Goal: Transaction & Acquisition: Purchase product/service

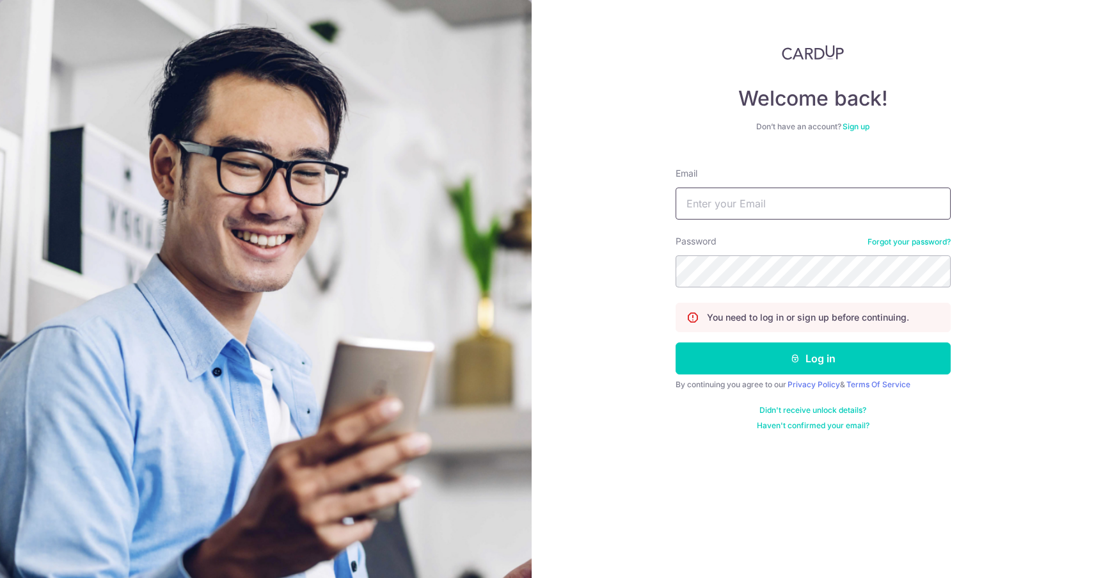
type input "[EMAIL_ADDRESS][DOMAIN_NAME]"
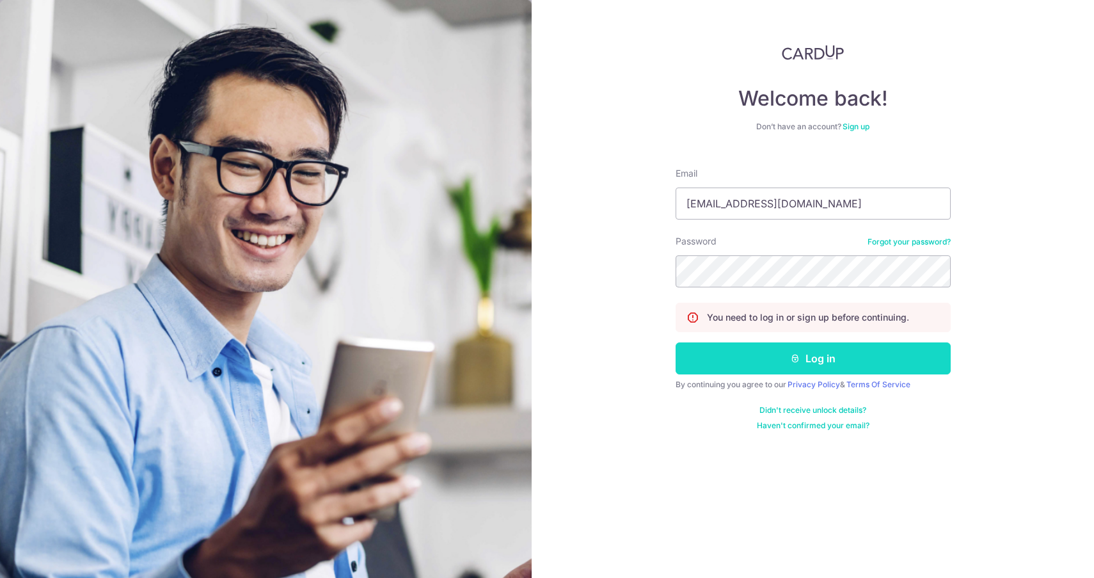
click at [795, 356] on icon "submit" at bounding box center [795, 358] width 10 height 10
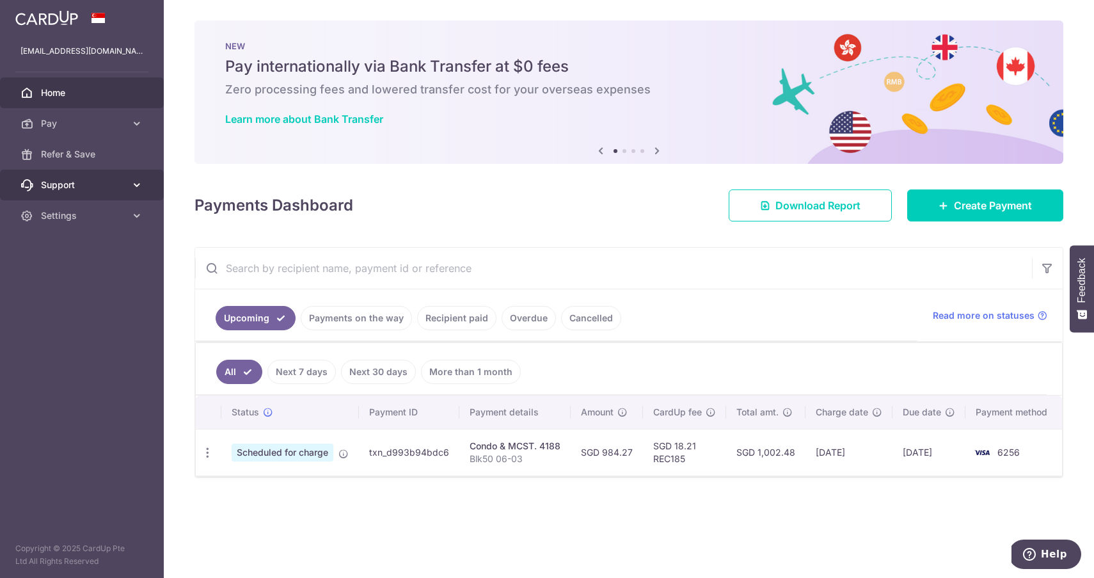
click at [117, 190] on span "Support" at bounding box center [83, 185] width 84 height 13
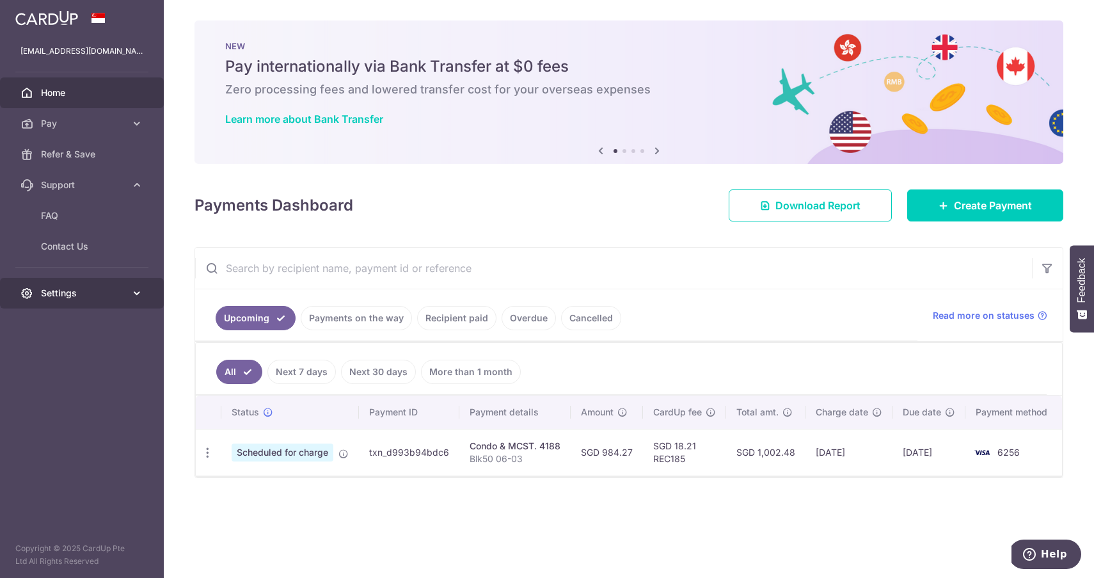
click at [100, 296] on span "Settings" at bounding box center [83, 293] width 84 height 13
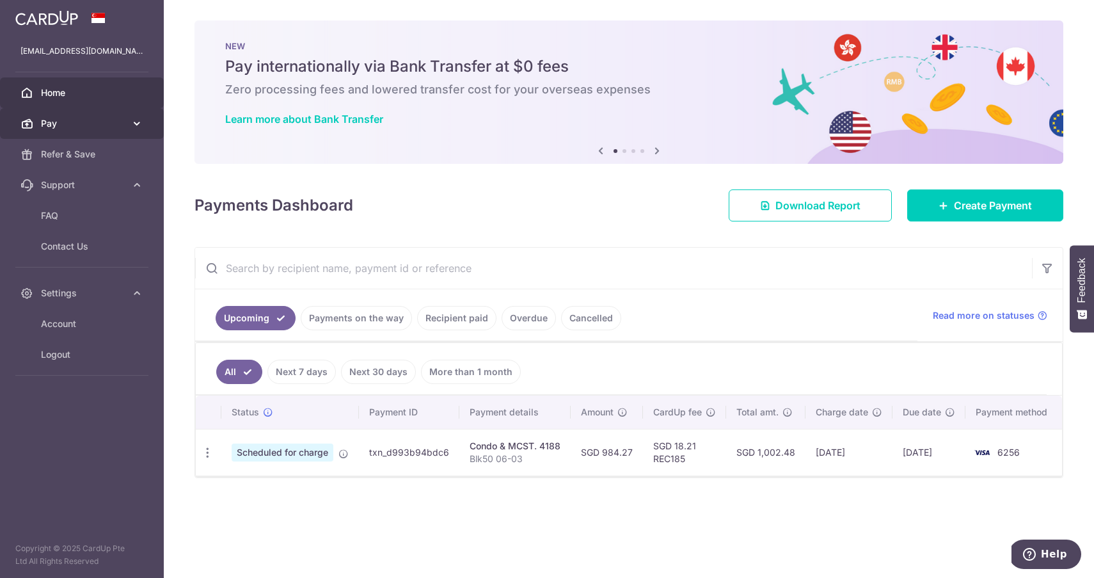
click at [106, 123] on span "Pay" at bounding box center [83, 123] width 84 height 13
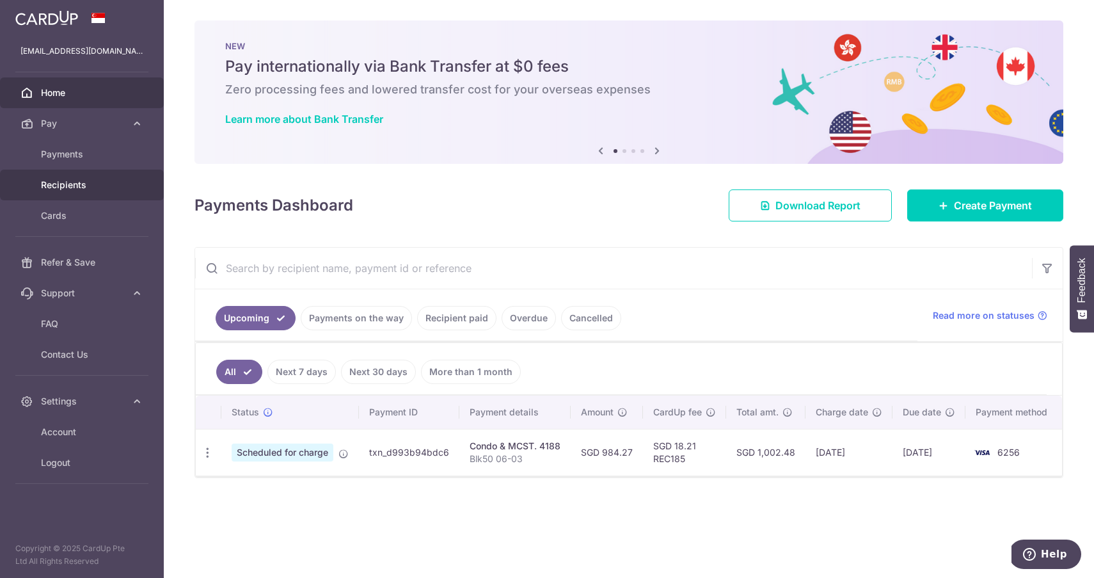
click at [83, 189] on span "Recipients" at bounding box center [83, 185] width 84 height 13
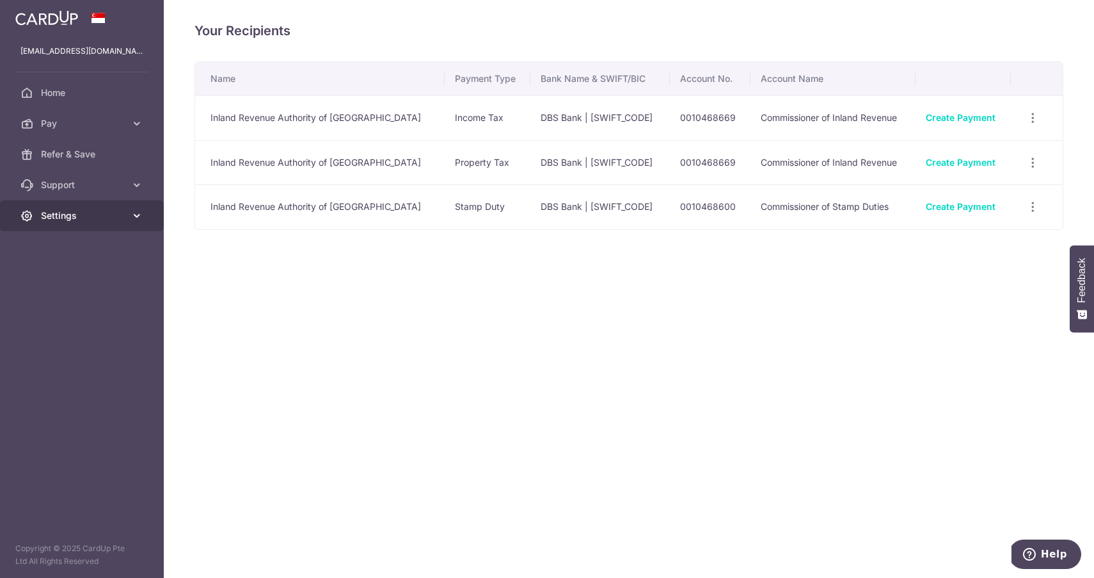
click at [89, 214] on span "Settings" at bounding box center [83, 215] width 84 height 13
click at [376, 337] on div "Your Recipients Name Payment Type Bank Name & SWIFT/BIC Account No. Account Nam…" at bounding box center [629, 289] width 930 height 578
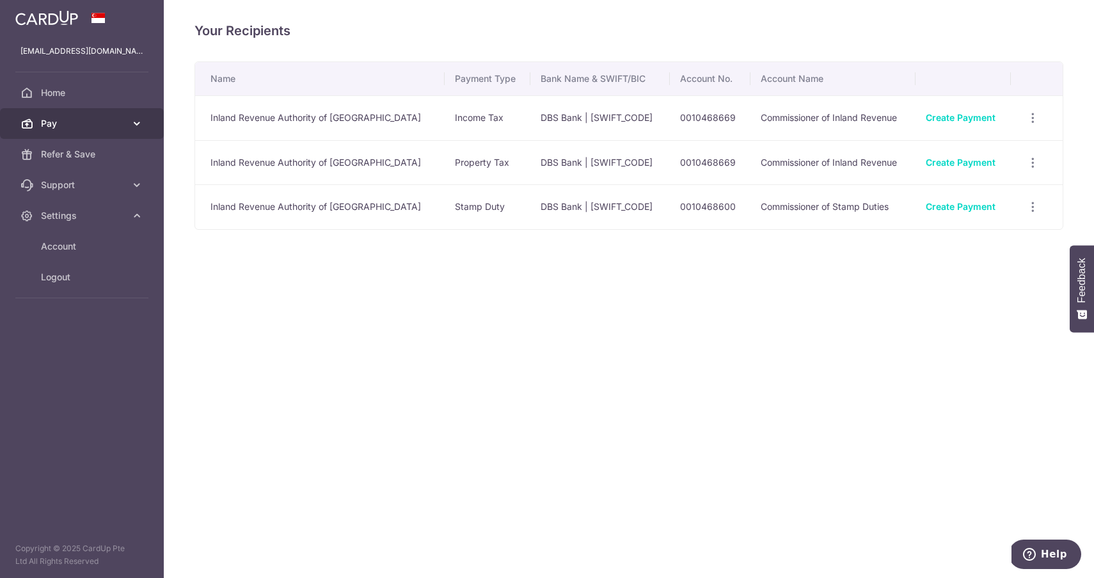
click at [73, 120] on span "Pay" at bounding box center [83, 123] width 84 height 13
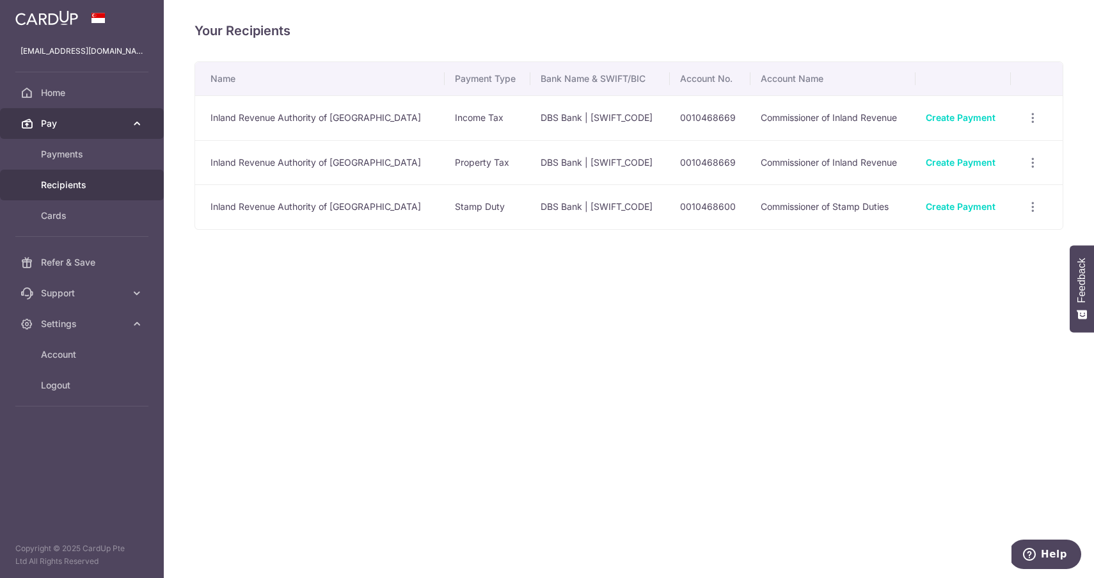
click at [63, 120] on span "Pay" at bounding box center [83, 123] width 84 height 13
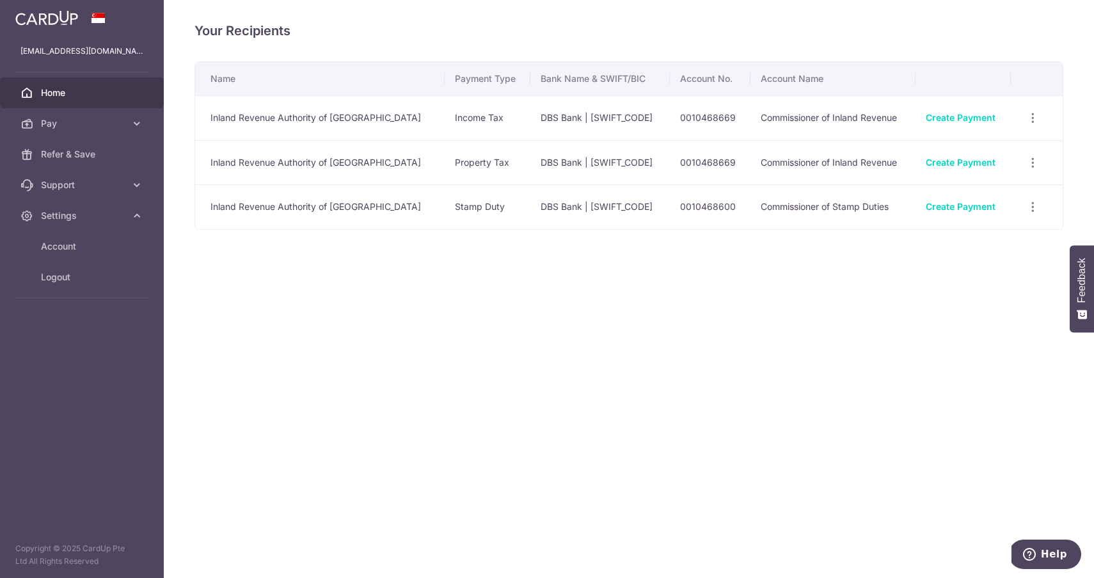
click at [59, 95] on span "Home" at bounding box center [83, 92] width 84 height 13
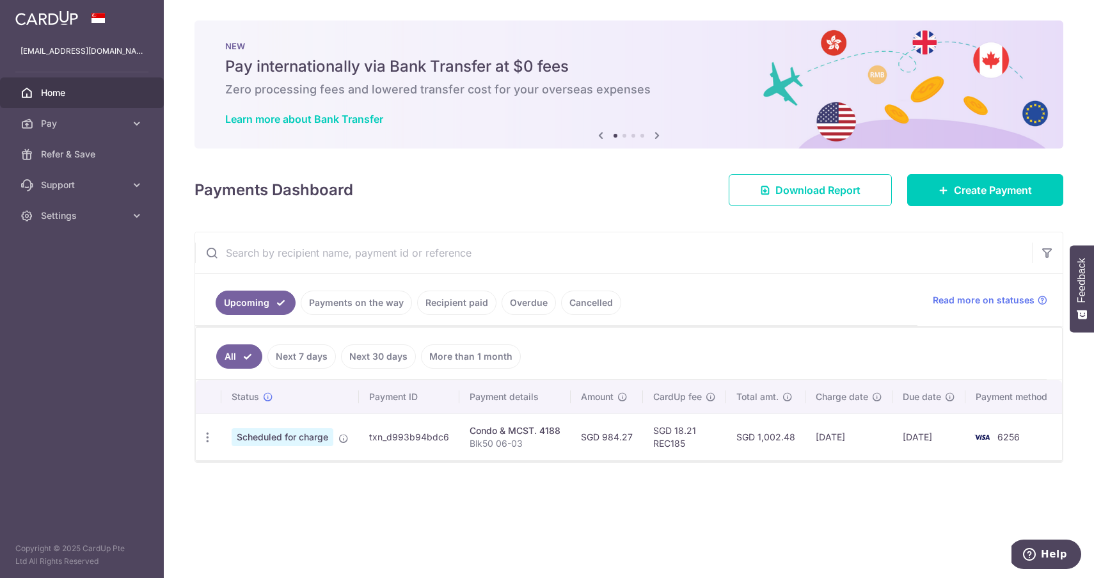
click at [957, 188] on div "Payments Dashboard Download Report Create Payment" at bounding box center [629, 187] width 869 height 37
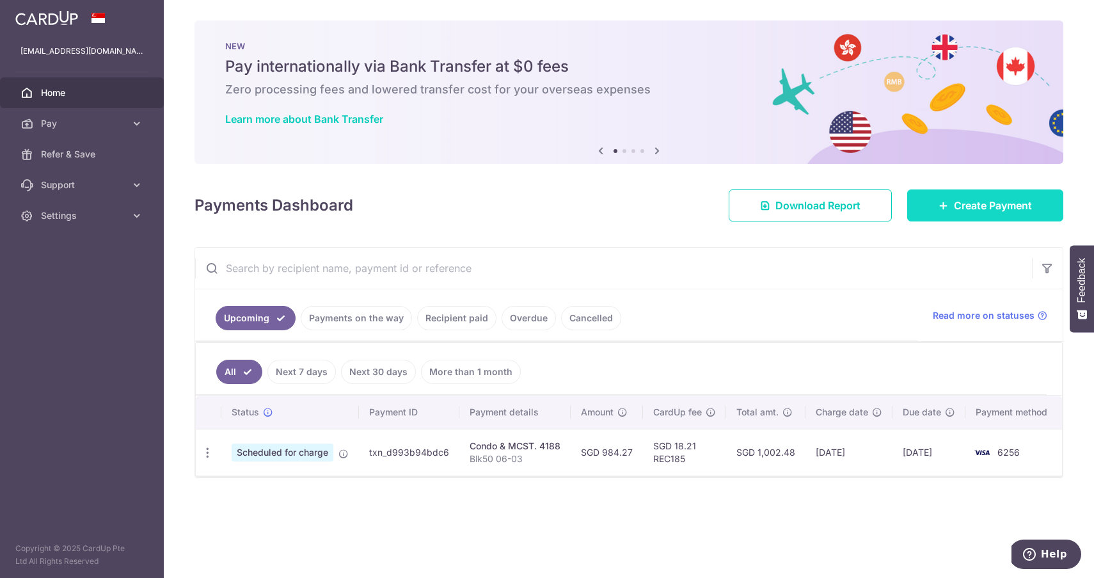
click at [967, 206] on span "Create Payment" at bounding box center [993, 205] width 78 height 15
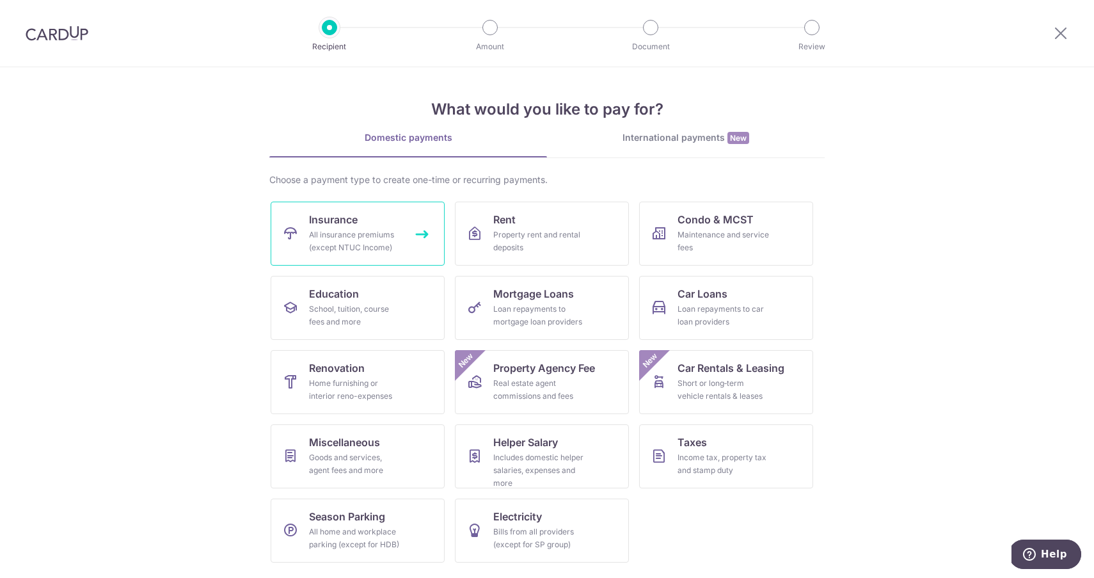
click at [351, 237] on div "All insurance premiums (except NTUC Income)" at bounding box center [355, 241] width 92 height 26
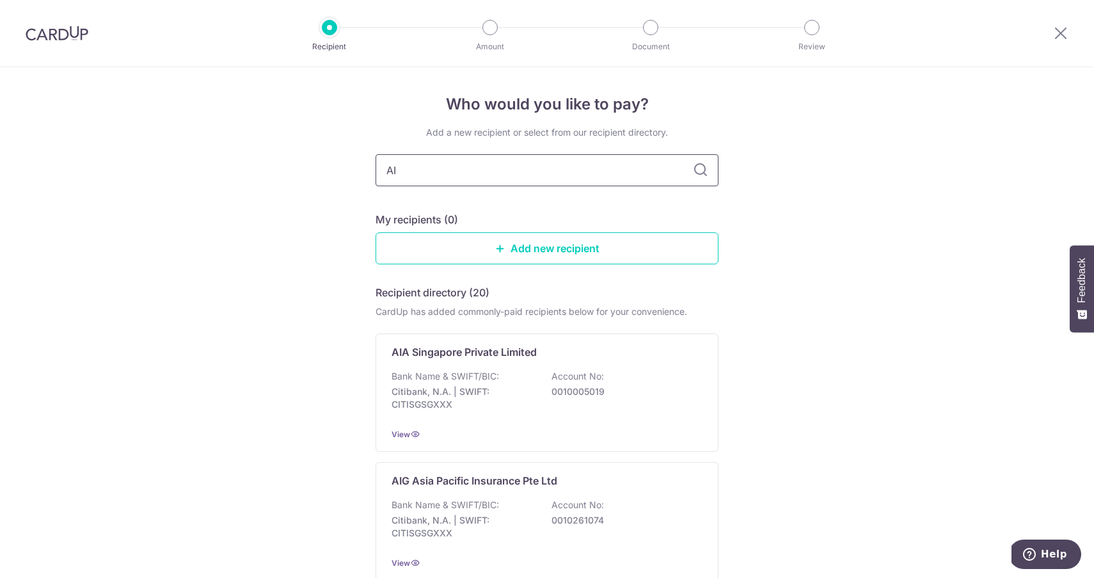
type input "AIA"
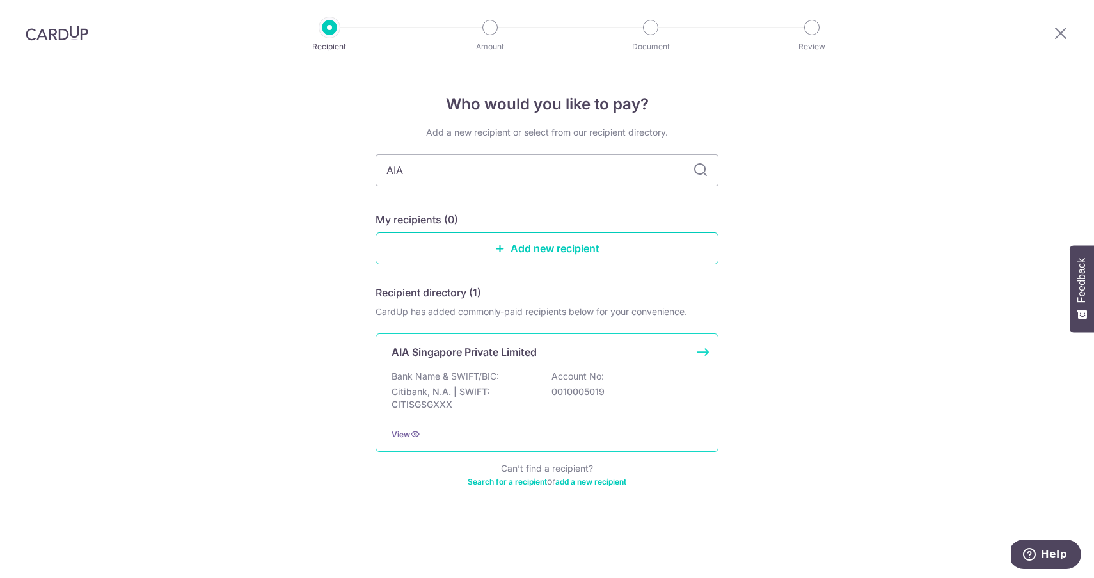
click at [477, 367] on div "AIA Singapore Private Limited Bank Name & SWIFT/BIC: Citibank, N.A. | SWIFT: CI…" at bounding box center [547, 392] width 343 height 118
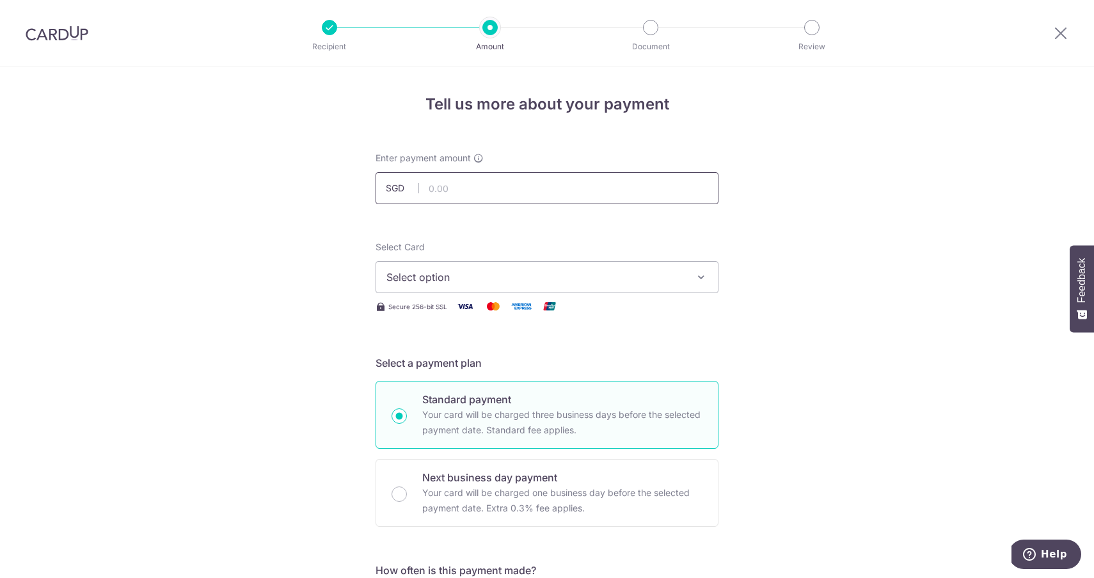
click at [446, 189] on input "text" at bounding box center [547, 188] width 343 height 32
type input "616.00"
click at [451, 280] on span "Select option" at bounding box center [535, 276] width 298 height 15
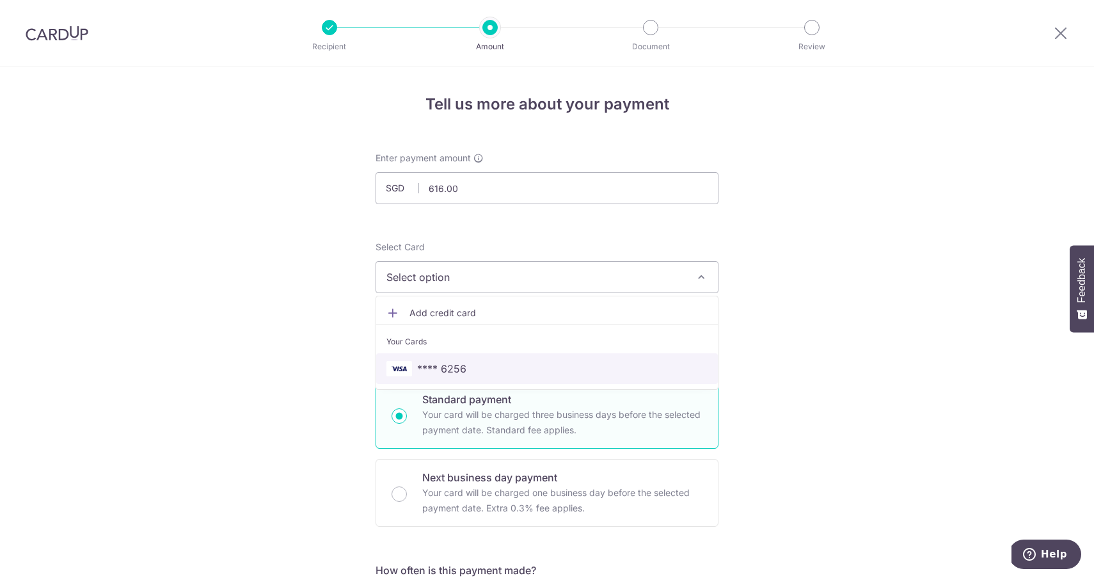
click at [445, 364] on span "**** 6256" at bounding box center [441, 368] width 49 height 15
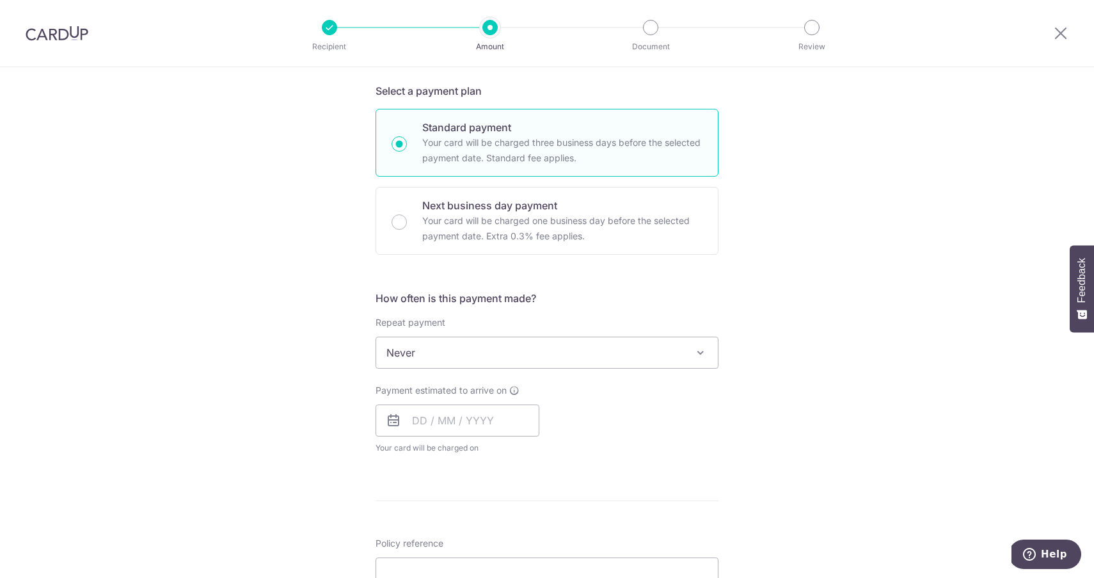
scroll to position [307, 0]
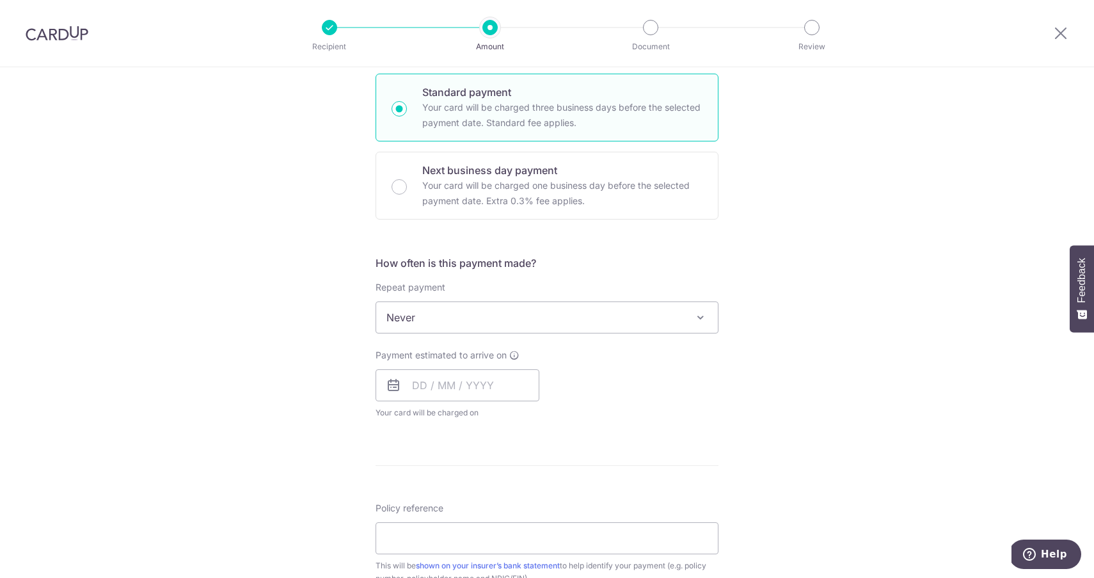
click at [438, 310] on span "Never" at bounding box center [547, 317] width 342 height 31
click at [436, 385] on input "text" at bounding box center [458, 385] width 164 height 32
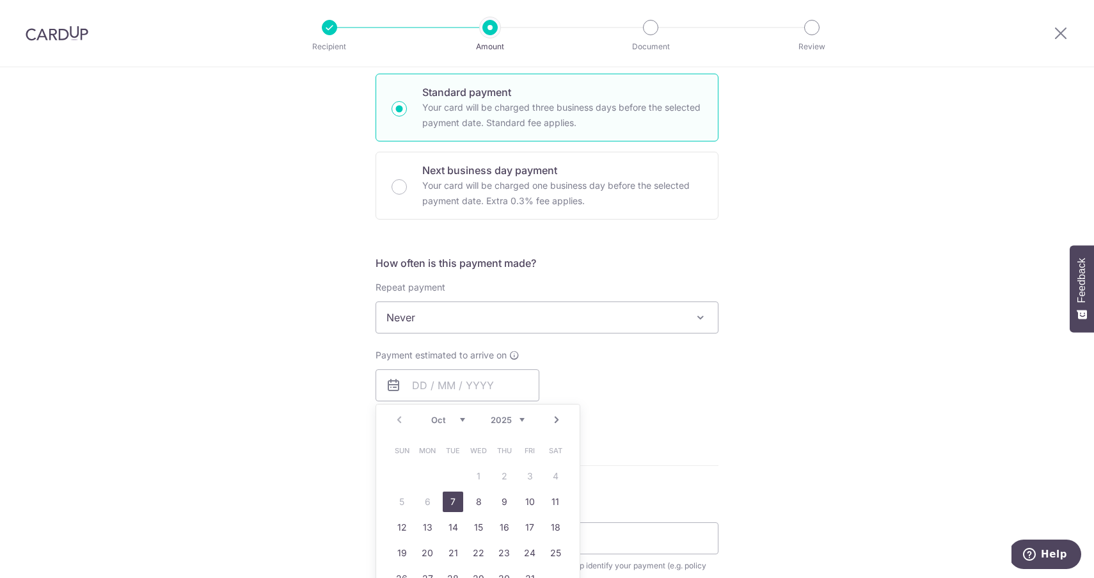
click at [557, 417] on link "Next" at bounding box center [556, 419] width 15 height 15
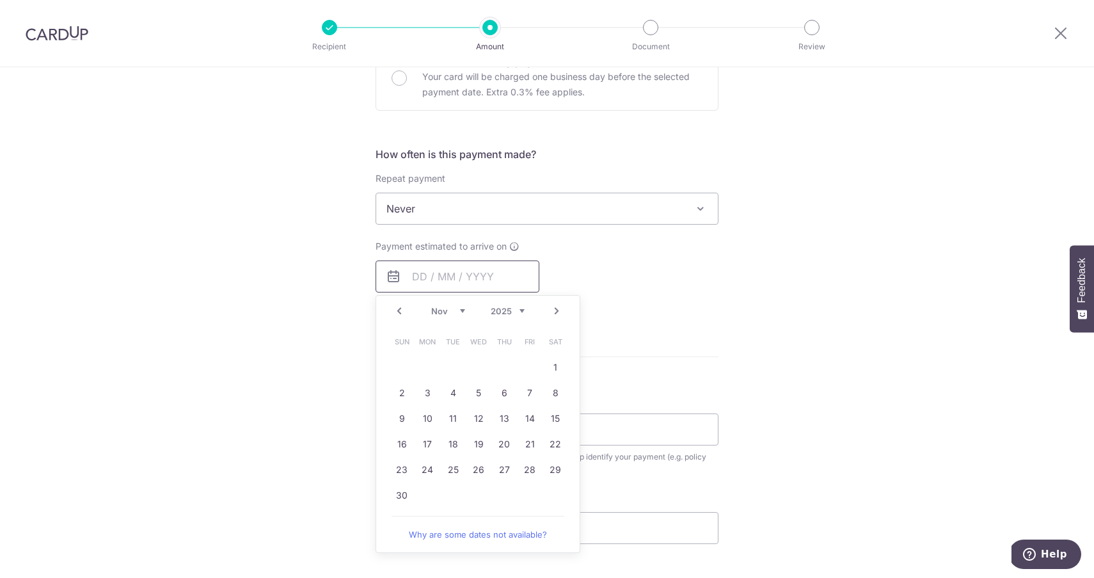
scroll to position [436, 0]
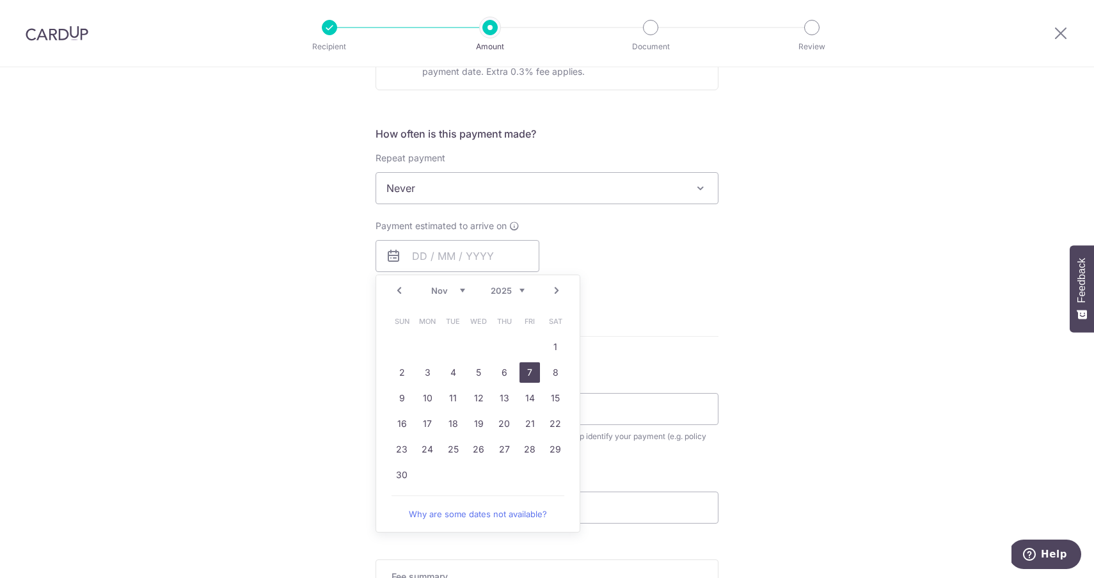
click at [527, 373] on link "7" at bounding box center [530, 372] width 20 height 20
type input "07/11/2025"
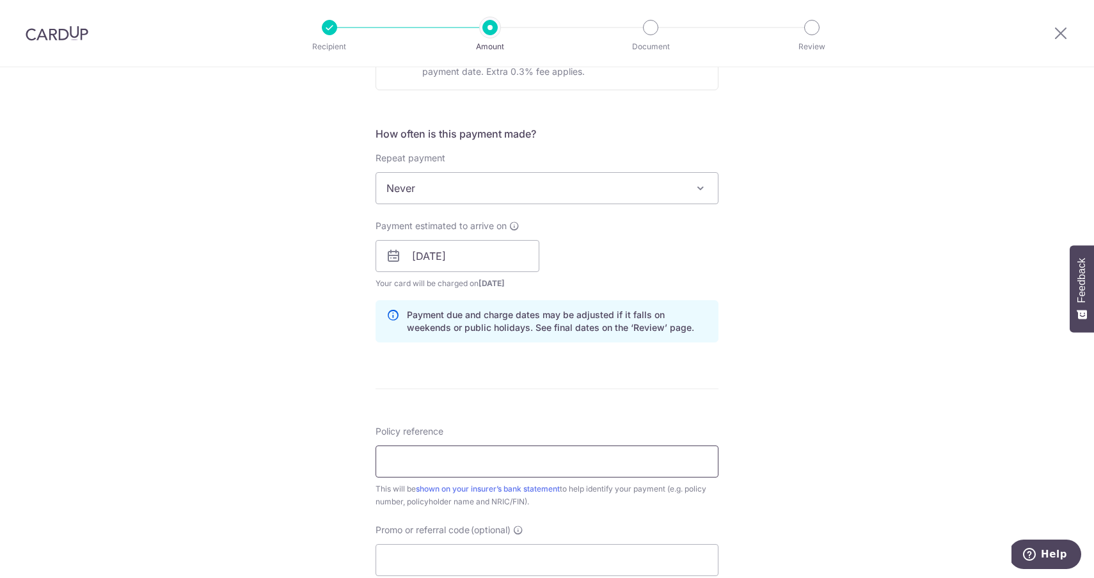
paste input "H222033554"
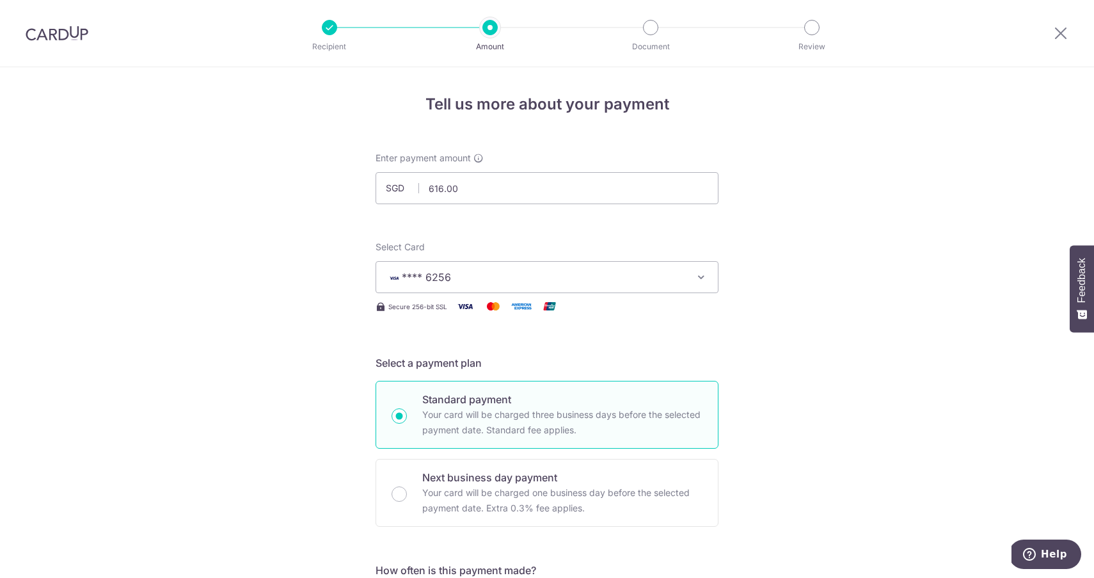
scroll to position [0, 0]
type input "H222033554"
click at [70, 35] on img at bounding box center [57, 33] width 63 height 15
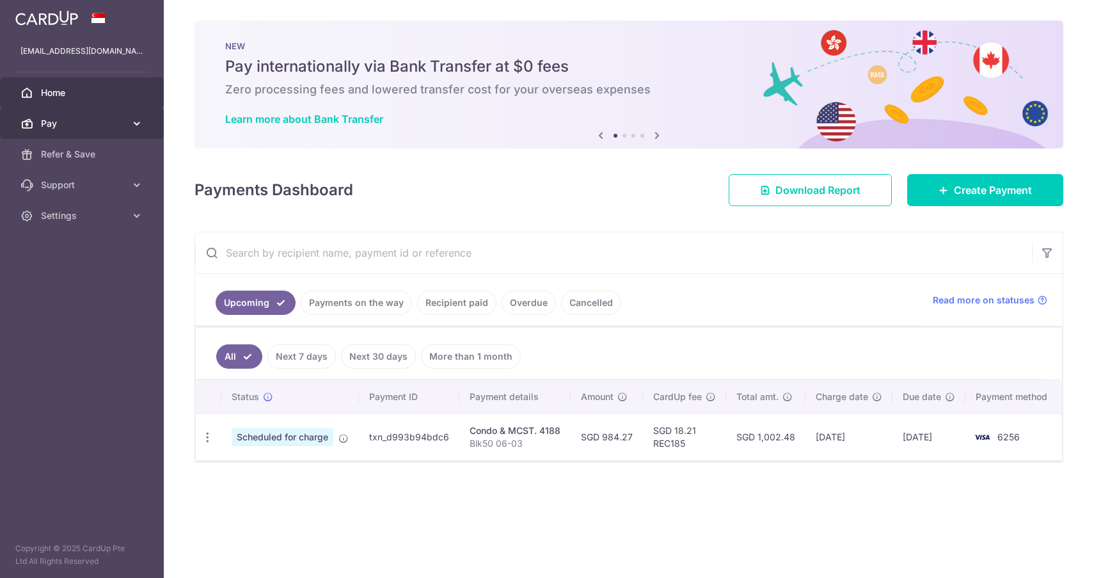
click at [113, 126] on span "Pay" at bounding box center [83, 123] width 84 height 13
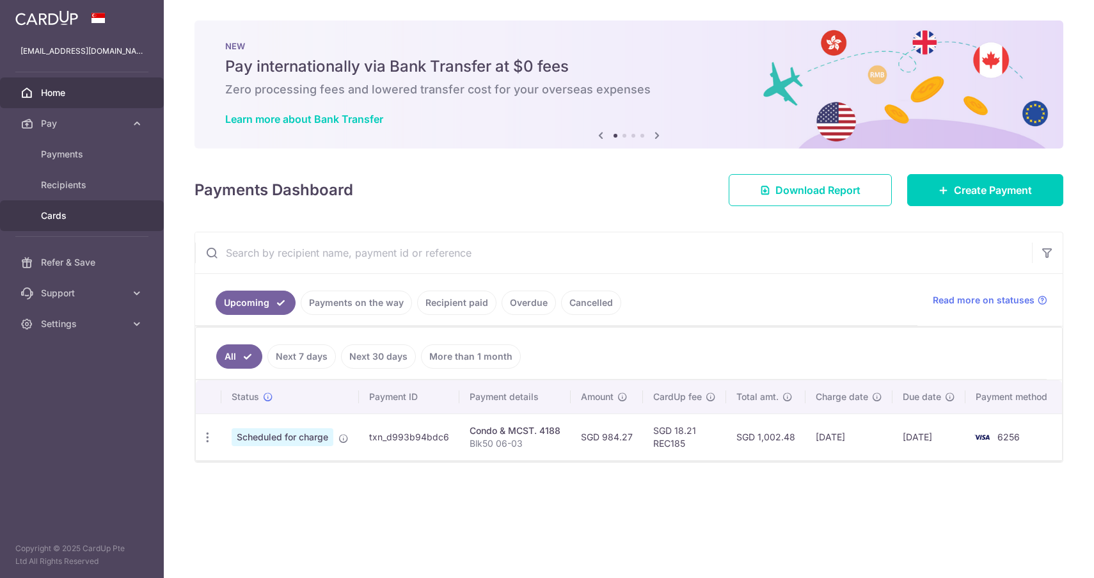
click at [71, 223] on link "Cards" at bounding box center [82, 215] width 164 height 31
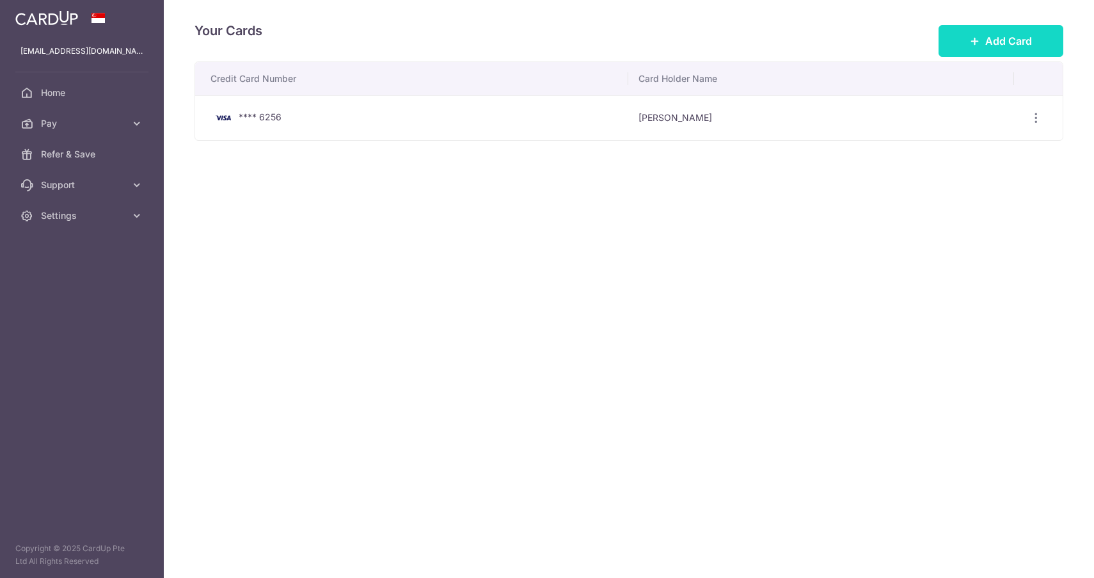
click at [1001, 38] on span "Add Card" at bounding box center [1008, 40] width 47 height 15
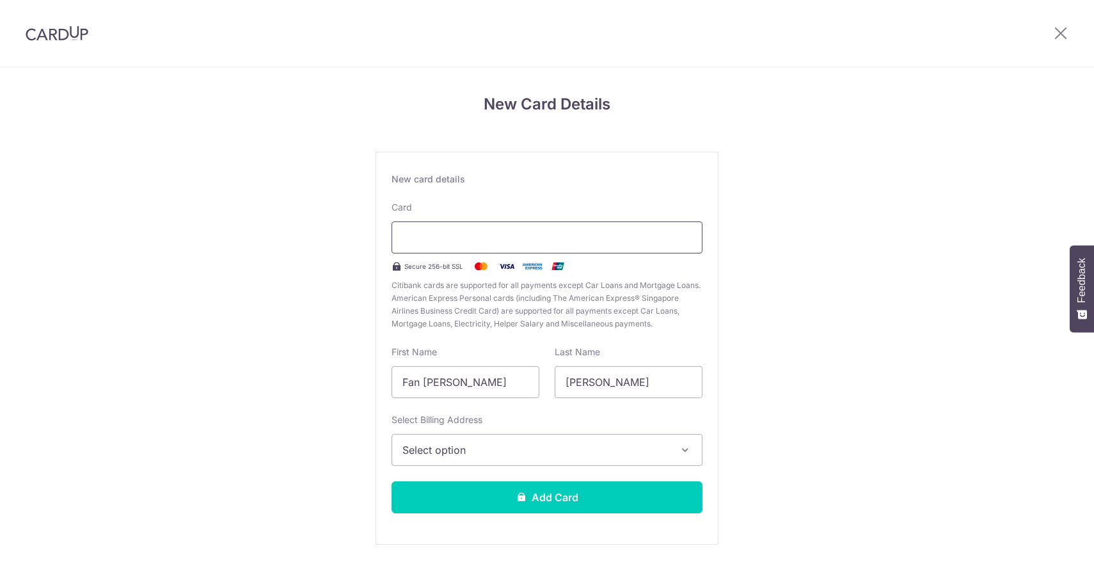
click at [493, 247] on div at bounding box center [547, 237] width 311 height 32
click at [497, 390] on input "Fan [PERSON_NAME]" at bounding box center [466, 382] width 148 height 32
click at [497, 390] on input "Fan Fong" at bounding box center [466, 382] width 148 height 32
type input "F"
type input "LILY"
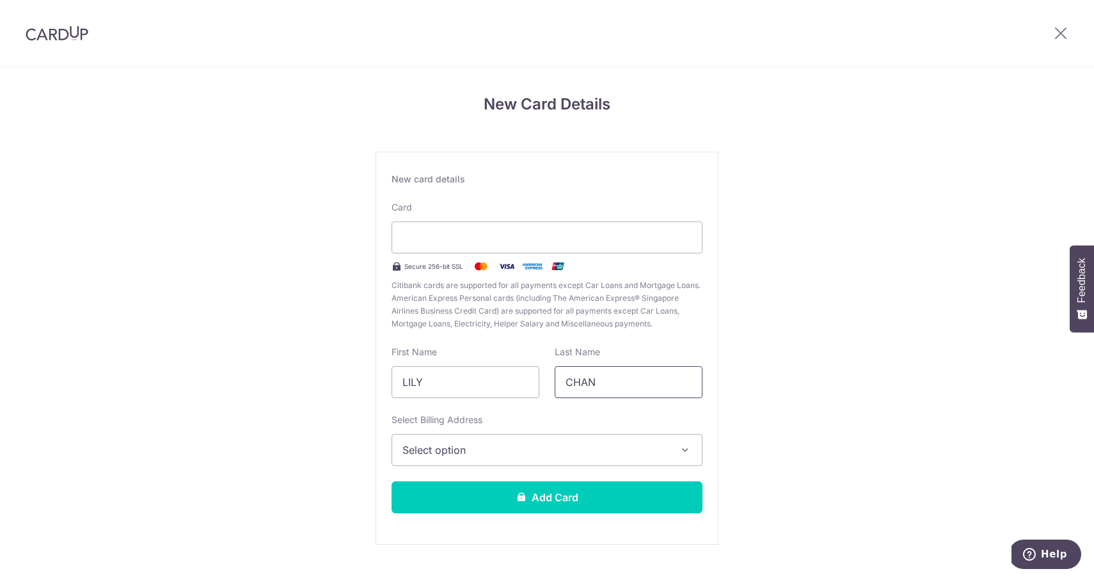
type input "CHAN"
click at [509, 459] on button "Select option" at bounding box center [547, 450] width 311 height 32
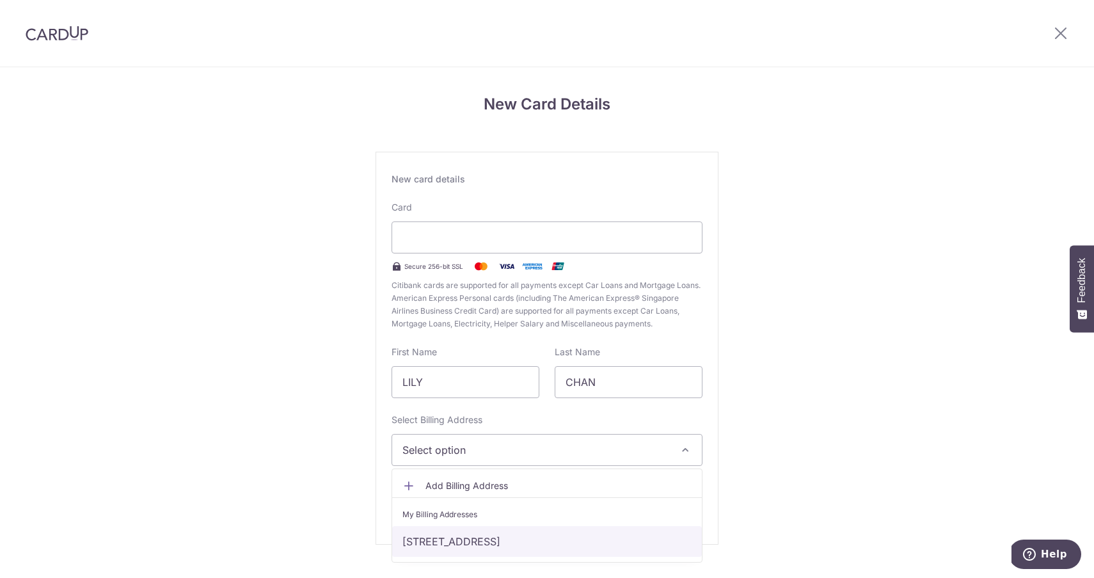
click at [494, 531] on link "50 Punggol Walk #06-03, Singapore, Singapore-828830" at bounding box center [547, 541] width 310 height 31
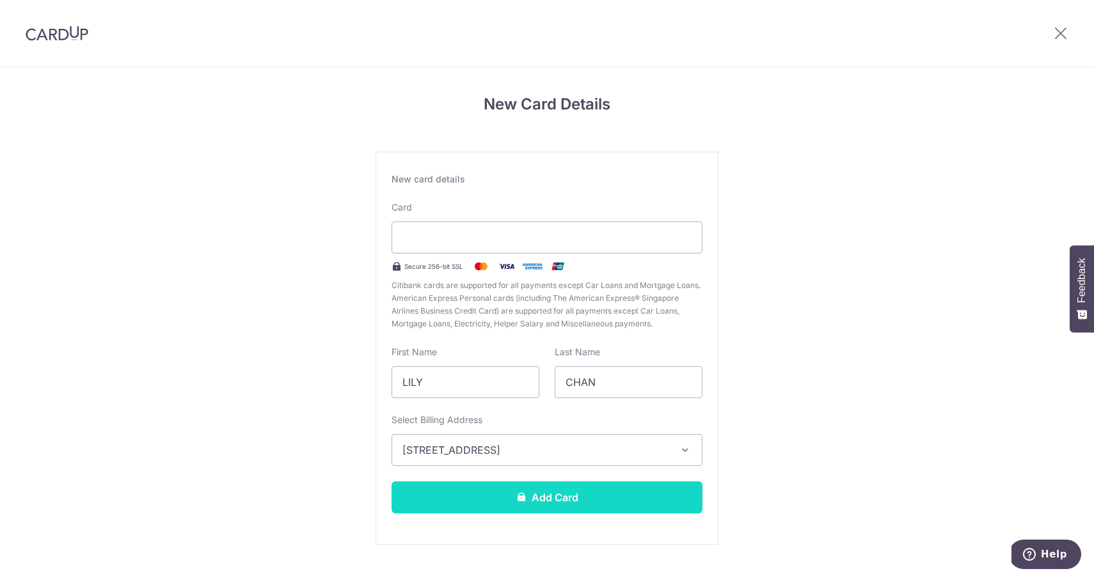
click at [525, 495] on button "Add Card" at bounding box center [547, 497] width 311 height 32
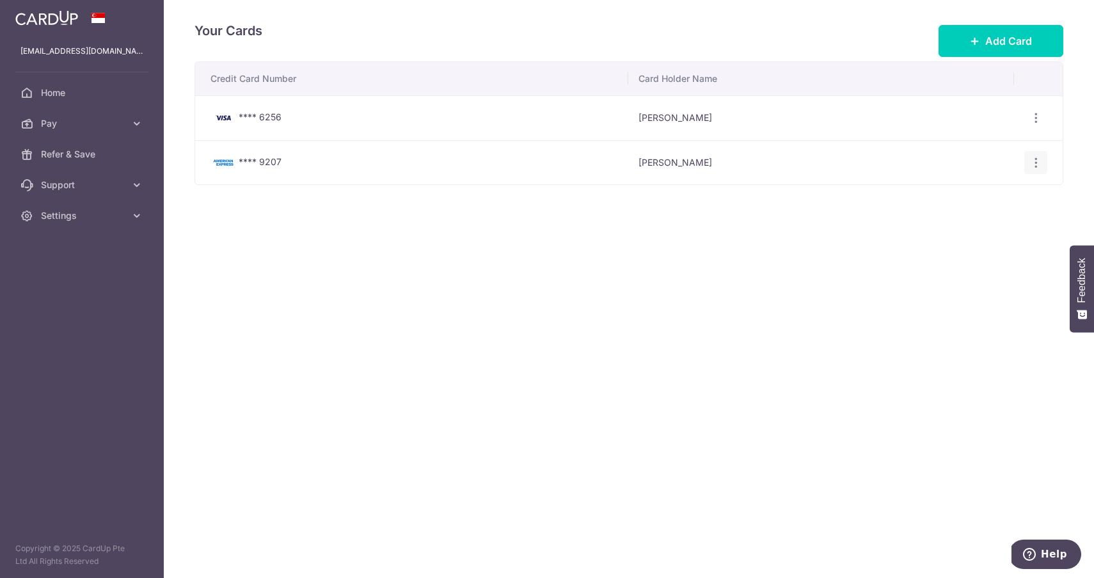
click at [1033, 166] on icon "button" at bounding box center [1036, 162] width 13 height 13
click at [820, 234] on div "Credit Card Number Card Holder Name **** 6256 Fan [PERSON_NAME] View/Edit [GEOG…" at bounding box center [629, 162] width 869 height 203
click at [62, 123] on span "Pay" at bounding box center [83, 123] width 84 height 13
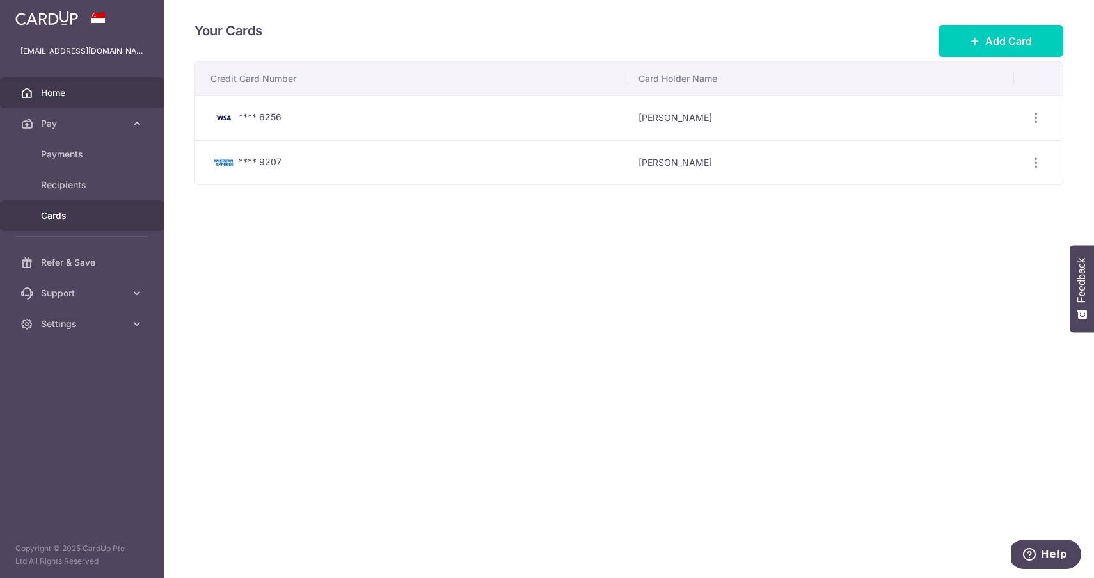
click at [66, 95] on span "Home" at bounding box center [83, 92] width 84 height 13
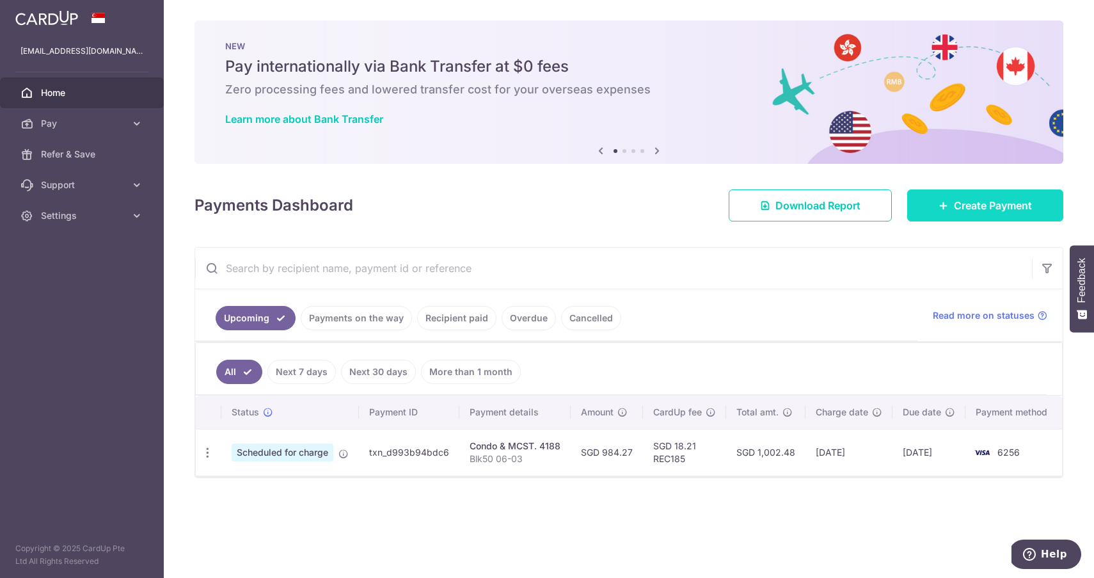
click at [984, 207] on span "Create Payment" at bounding box center [993, 205] width 78 height 15
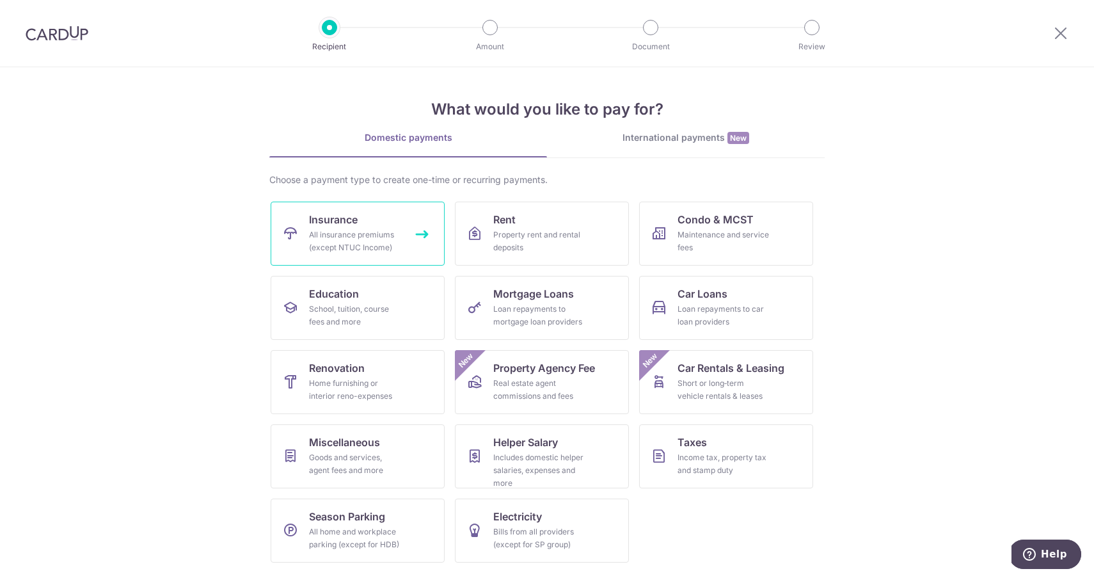
click at [369, 251] on div "All insurance premiums (except NTUC Income)" at bounding box center [355, 241] width 92 height 26
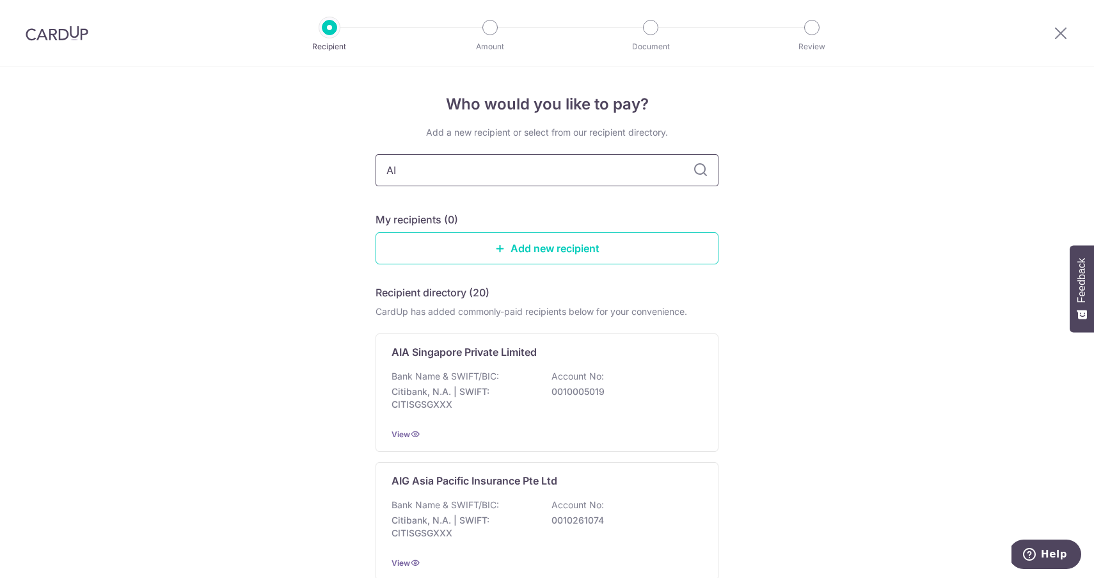
type input "AIA"
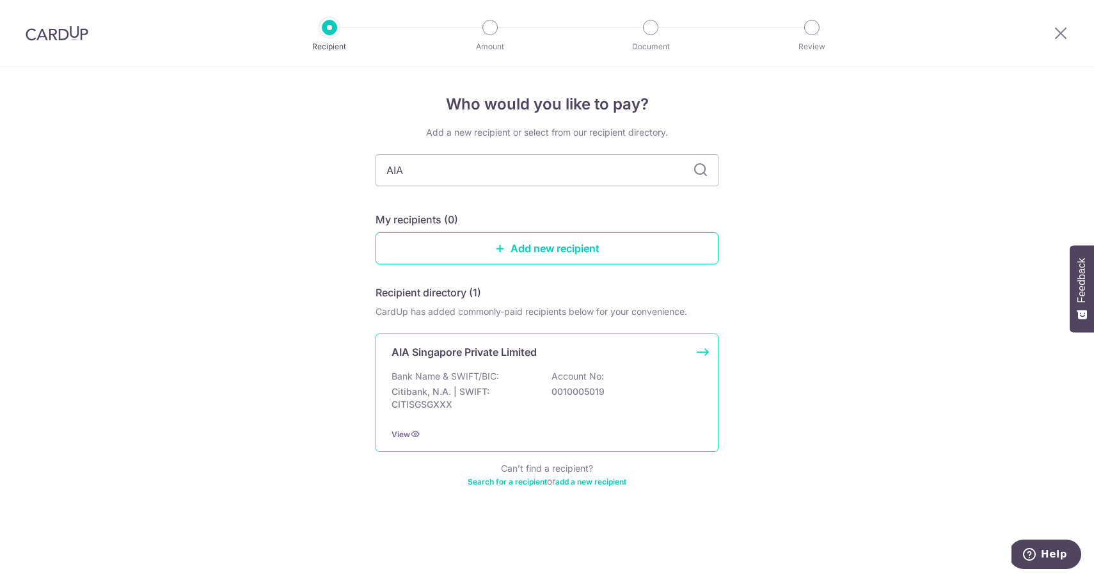
click at [480, 382] on p "Bank Name & SWIFT/BIC:" at bounding box center [445, 376] width 107 height 13
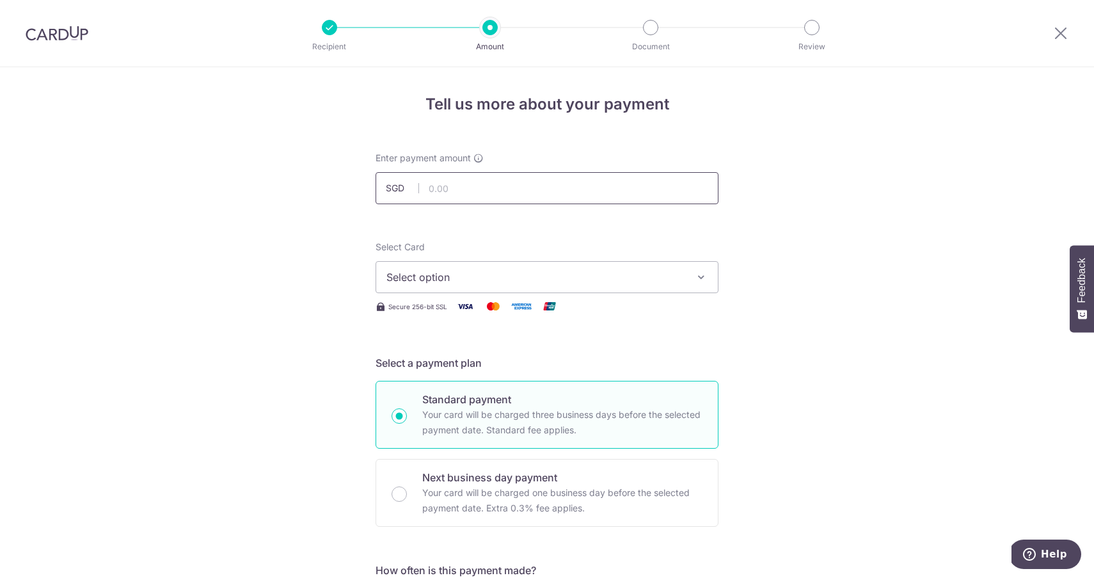
click at [457, 184] on input "text" at bounding box center [547, 188] width 343 height 32
type input "616.00"
click at [454, 270] on span "Select option" at bounding box center [535, 276] width 298 height 15
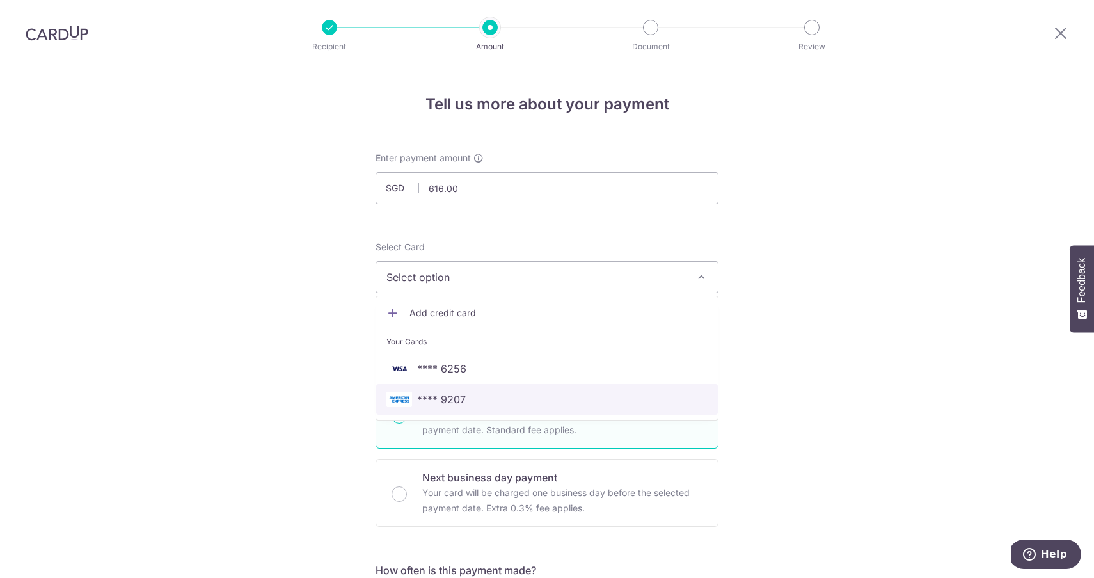
click at [463, 404] on span "**** 9207" at bounding box center [441, 399] width 49 height 15
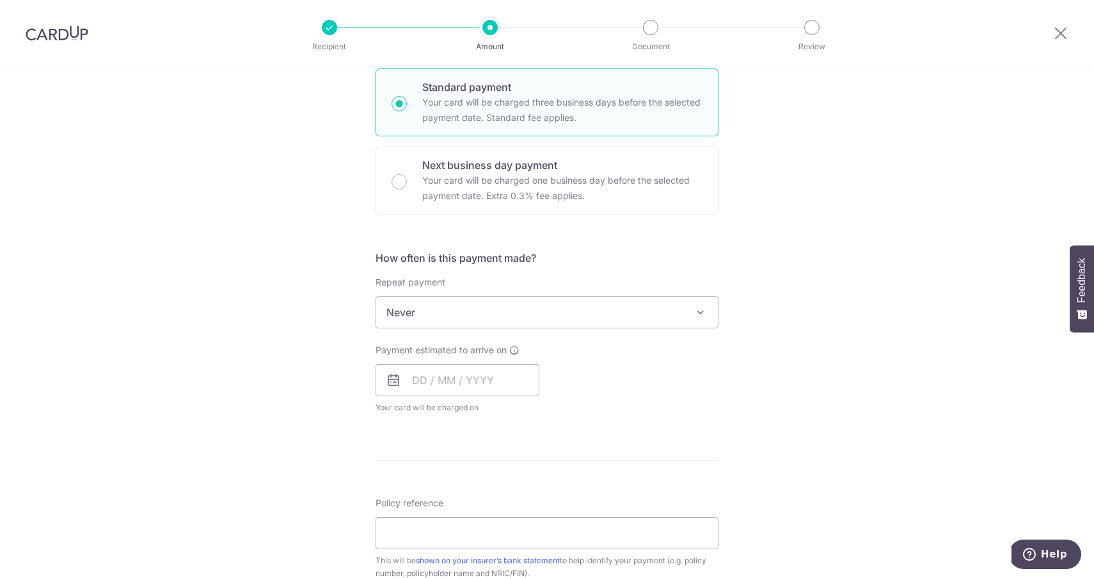
scroll to position [361, 0]
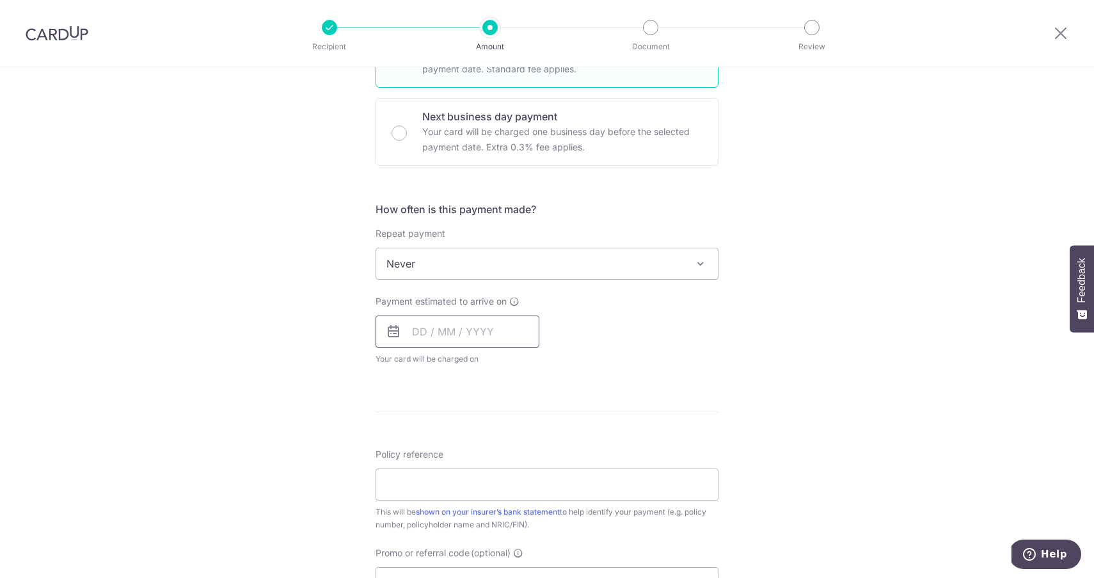
click at [424, 333] on input "text" at bounding box center [458, 331] width 164 height 32
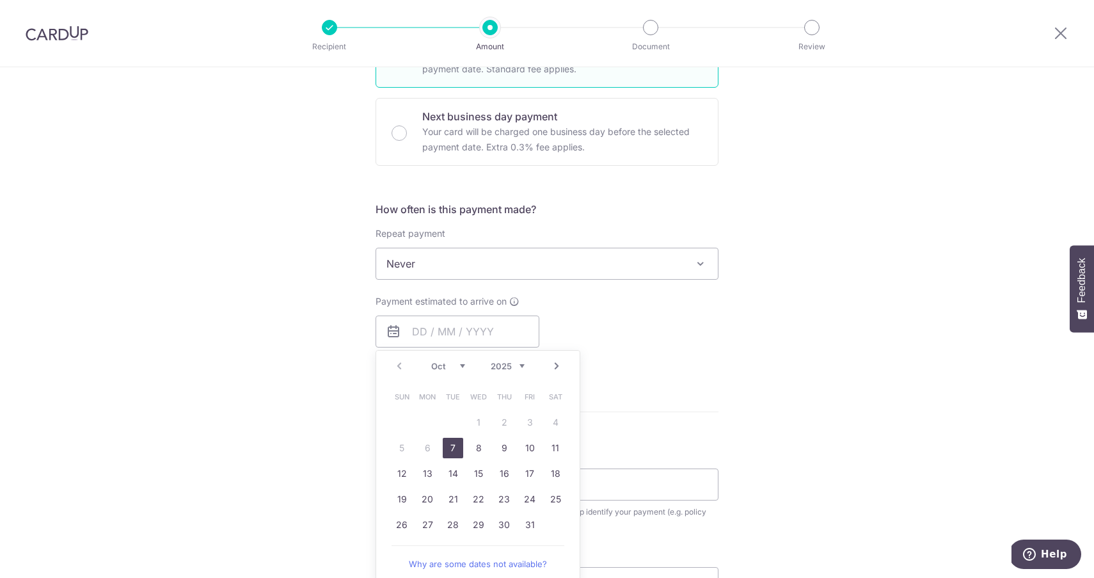
click at [559, 364] on link "Next" at bounding box center [556, 365] width 15 height 15
click at [529, 447] on link "7" at bounding box center [530, 448] width 20 height 20
type input "07/11/2025"
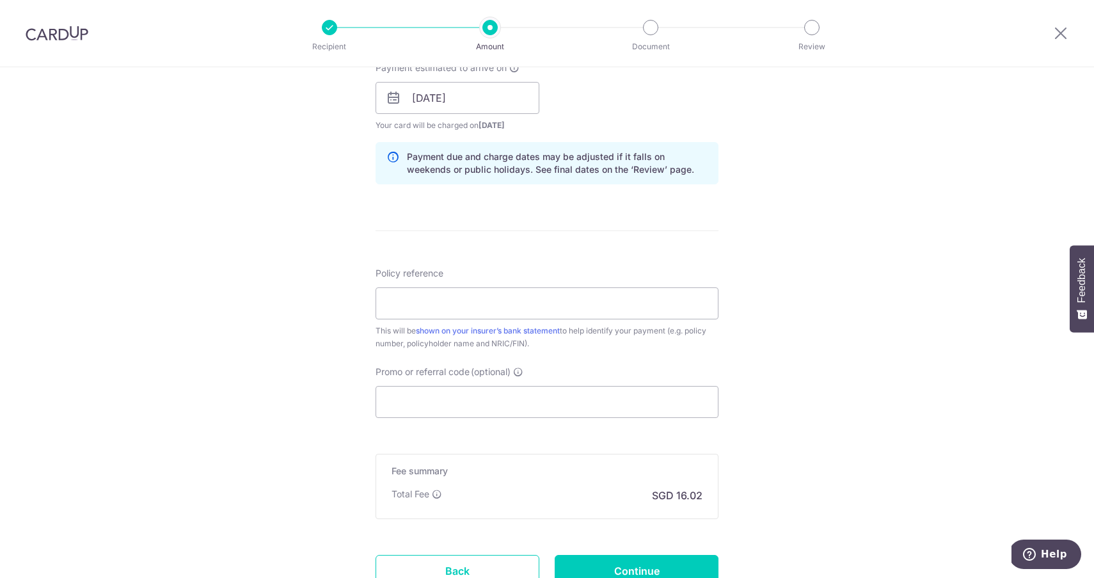
scroll to position [603, 0]
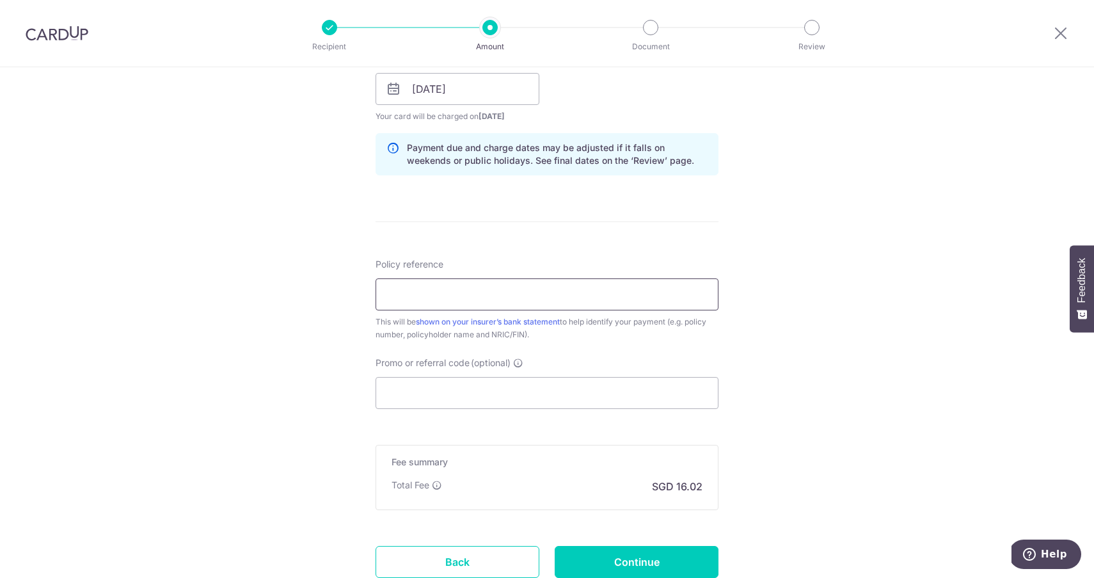
click at [416, 292] on input "Policy reference" at bounding box center [547, 294] width 343 height 32
paste input "H222033554"
type input "H222033554"
click at [296, 344] on div "Tell us more about your payment Enter payment amount SGD 616.00 616.00 Select C…" at bounding box center [547, 69] width 1094 height 1210
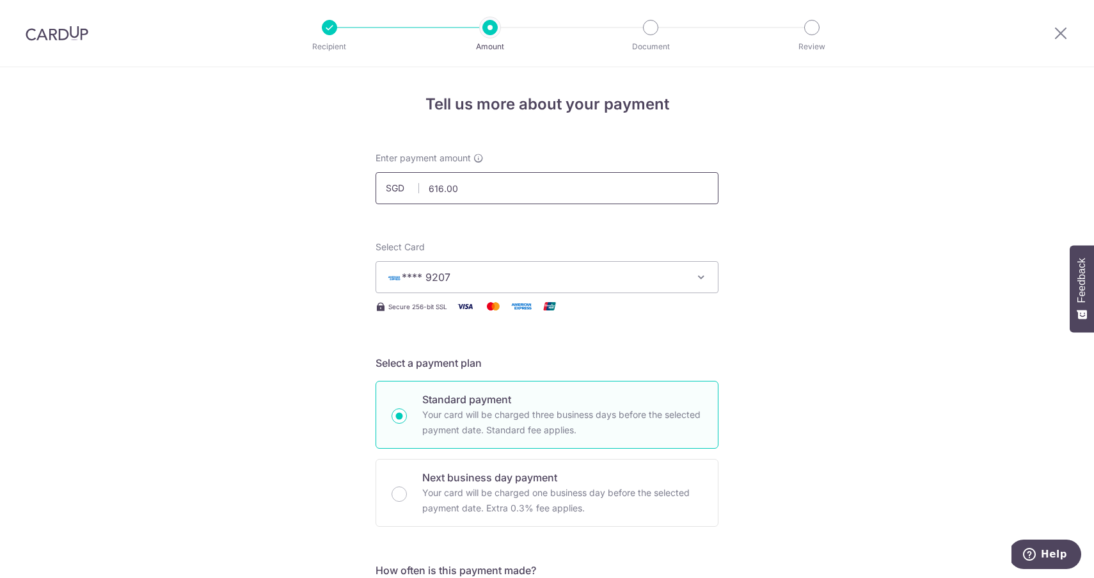
scroll to position [0, 0]
click at [466, 182] on input "616.00" at bounding box center [547, 188] width 343 height 32
paste input "1,596.14"
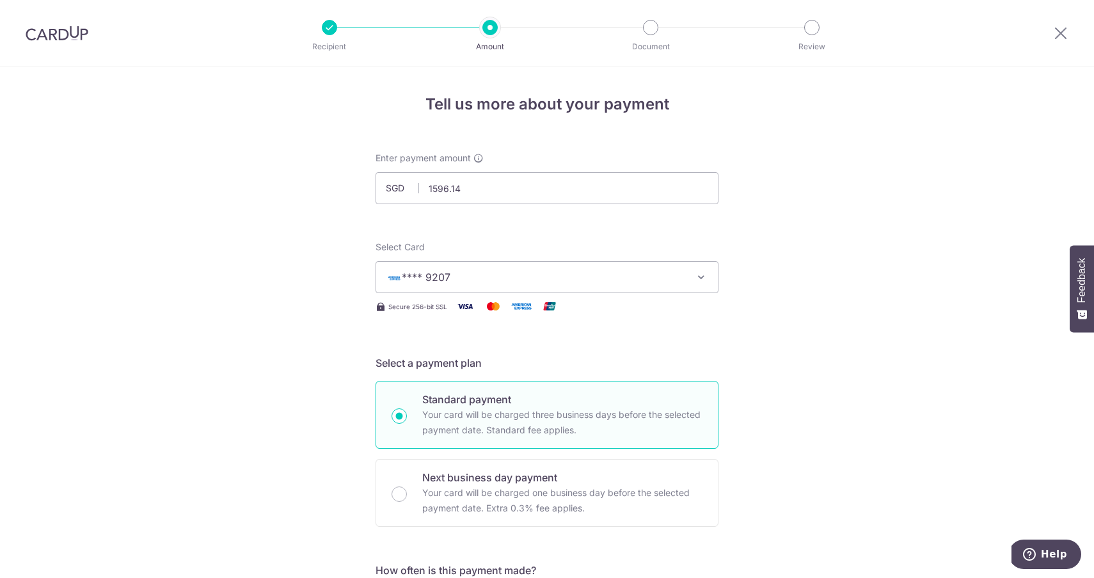
type input "1,596.14"
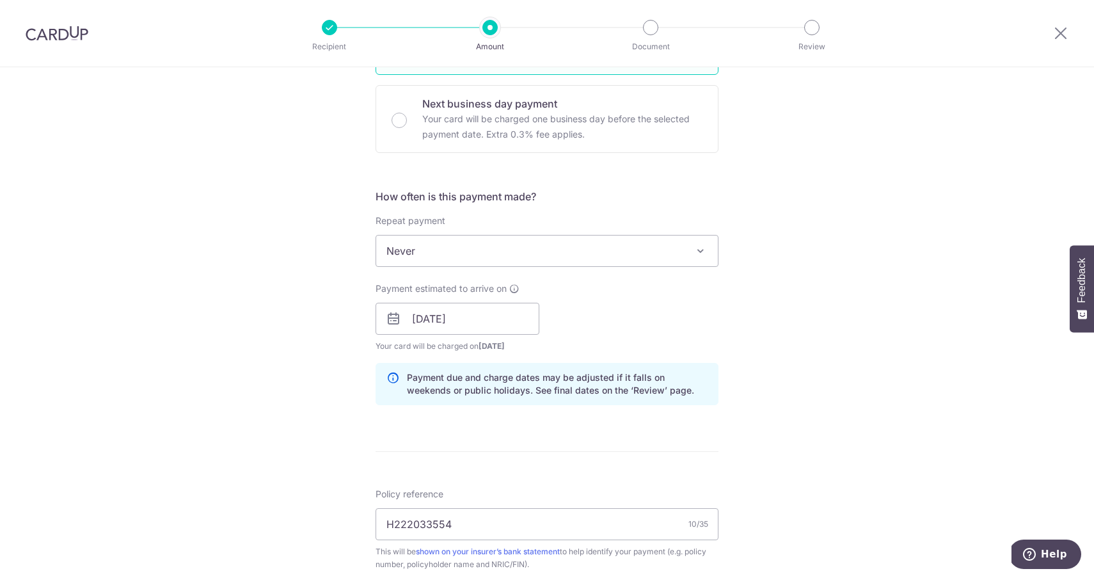
scroll to position [385, 0]
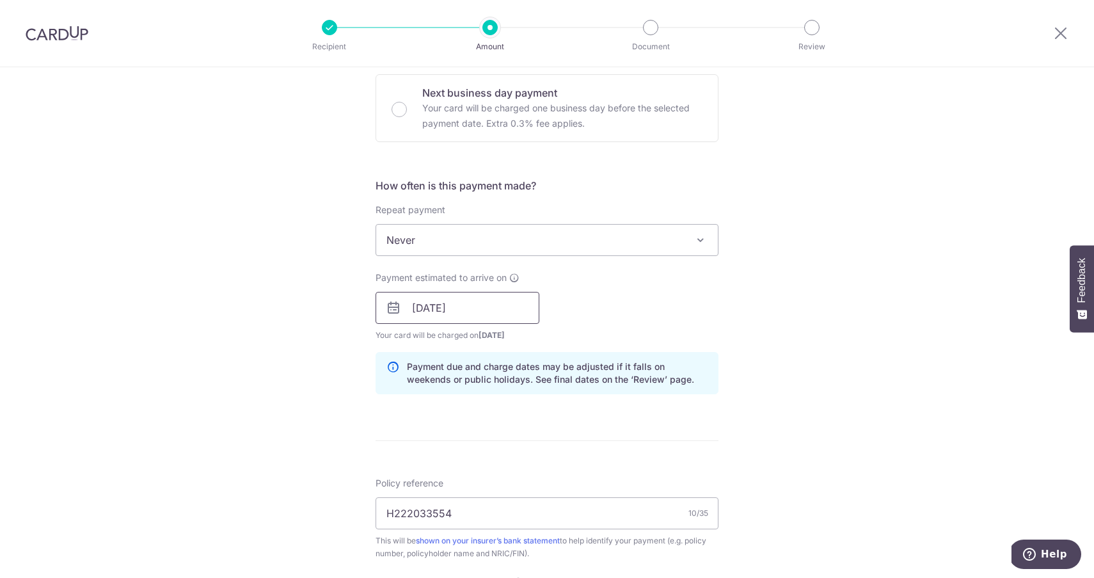
click at [441, 313] on input "07/11/2025" at bounding box center [458, 308] width 164 height 32
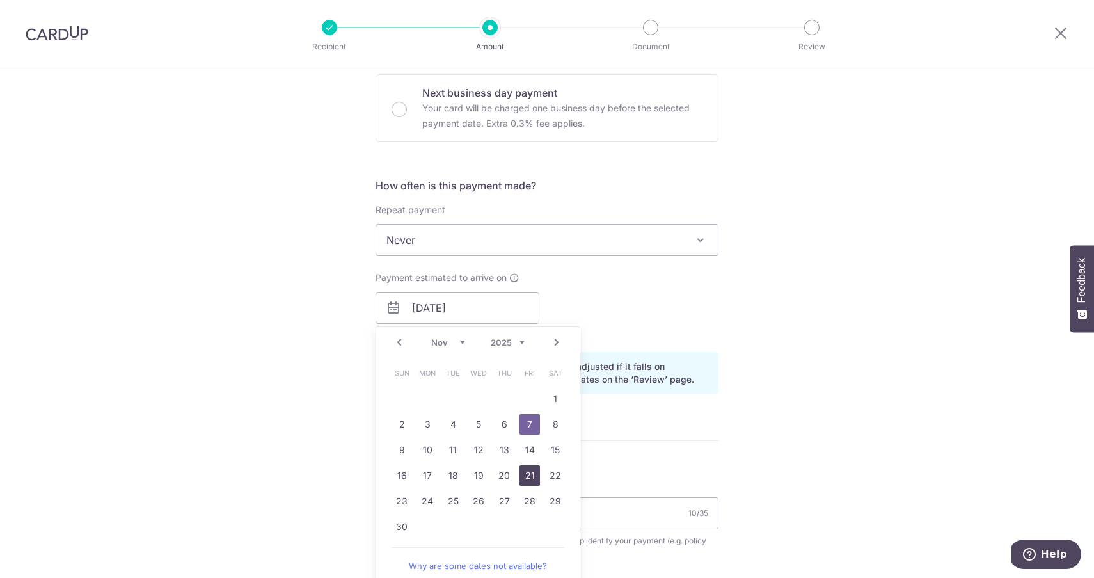
click at [529, 478] on link "21" at bounding box center [530, 475] width 20 height 20
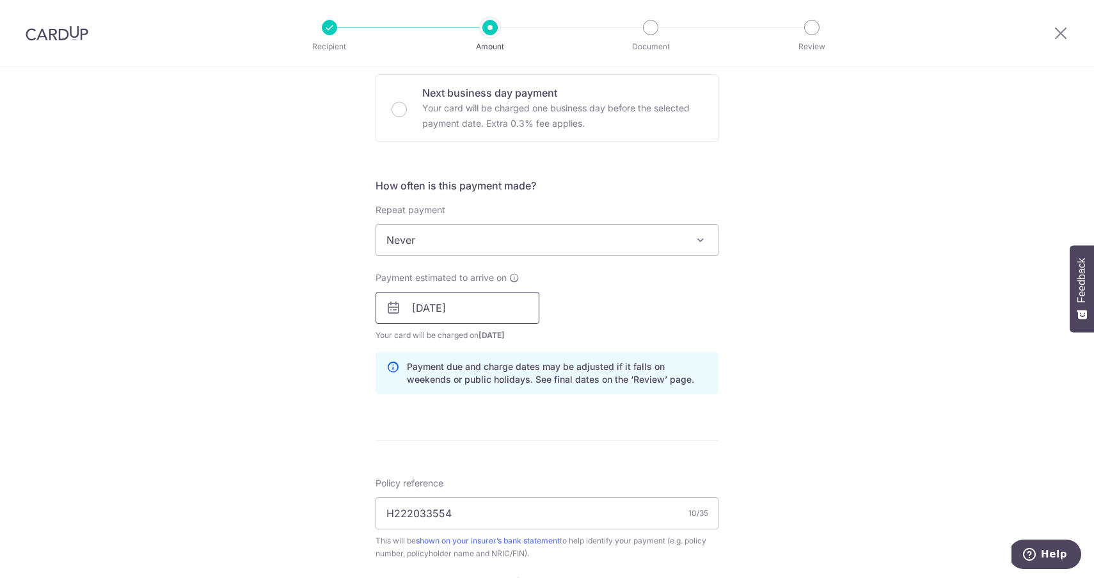
click at [480, 312] on input "[DATE]" at bounding box center [458, 308] width 164 height 32
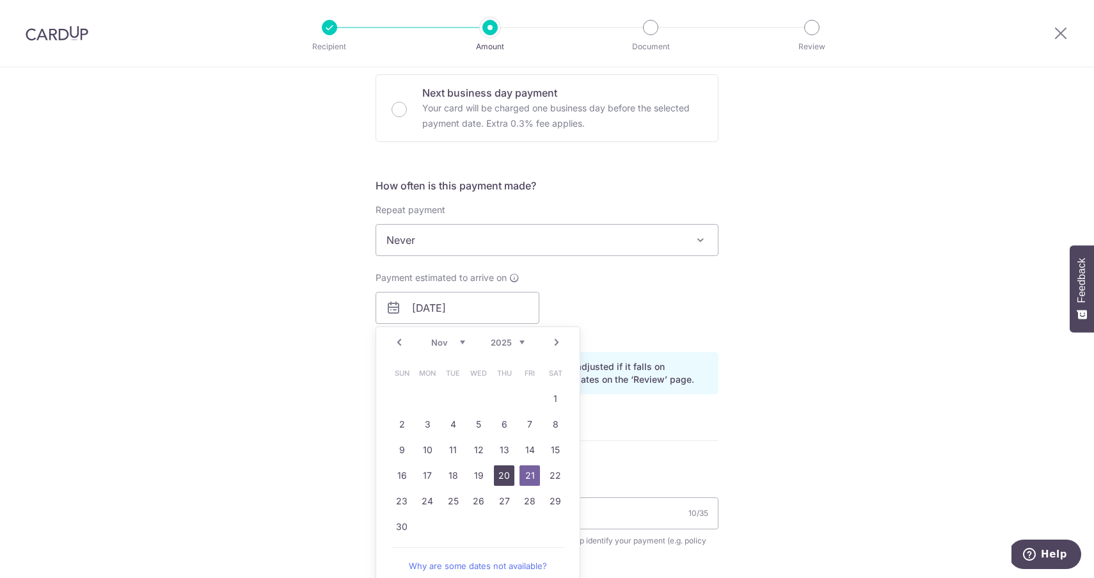
click at [499, 472] on link "20" at bounding box center [504, 475] width 20 height 20
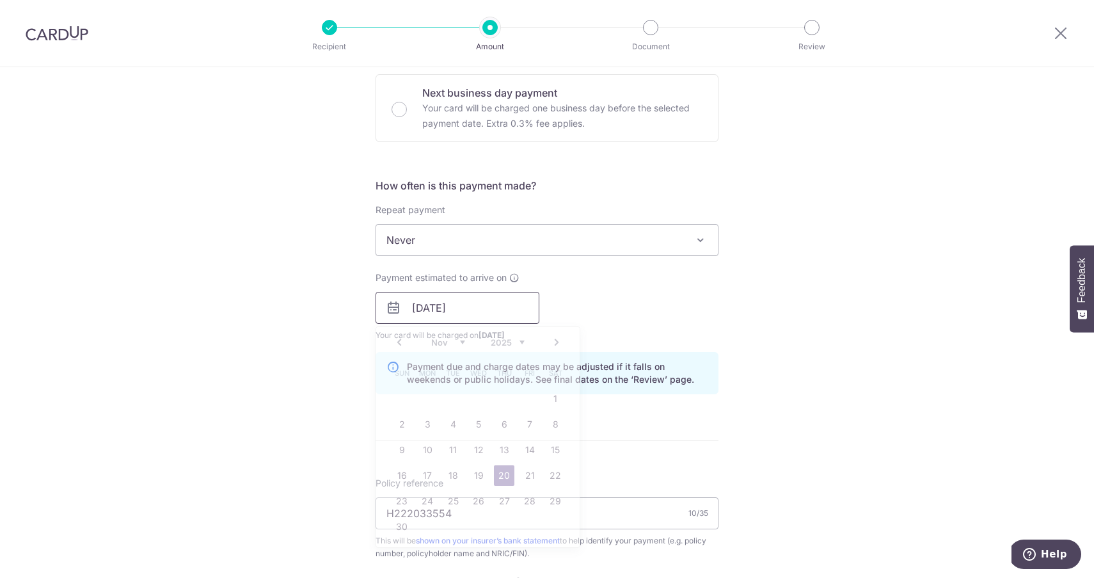
click at [453, 310] on input "20/11/2025" at bounding box center [458, 308] width 164 height 32
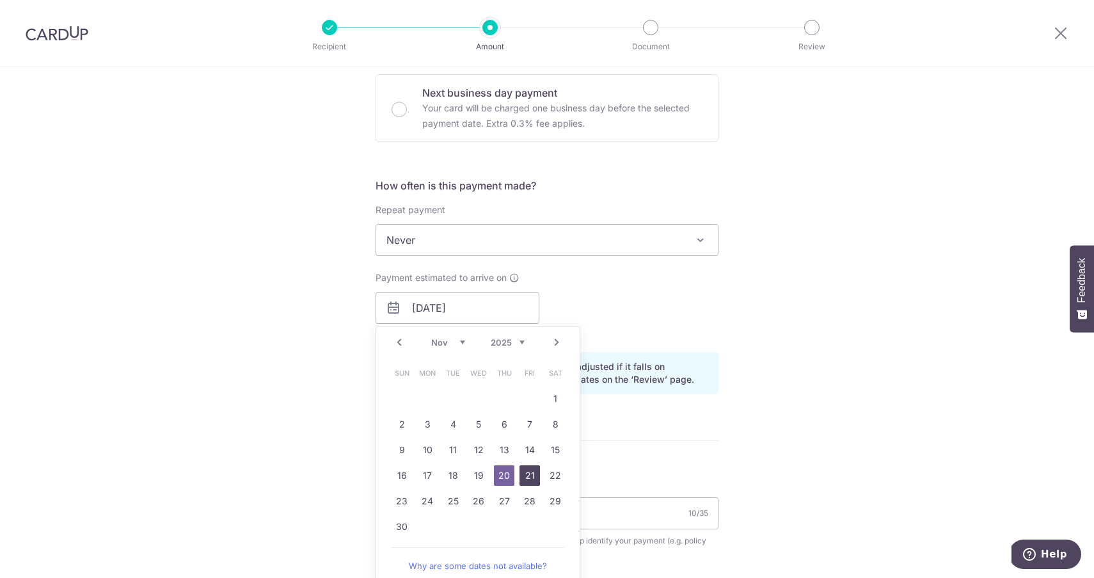
click at [530, 474] on link "21" at bounding box center [530, 475] width 20 height 20
type input "[DATE]"
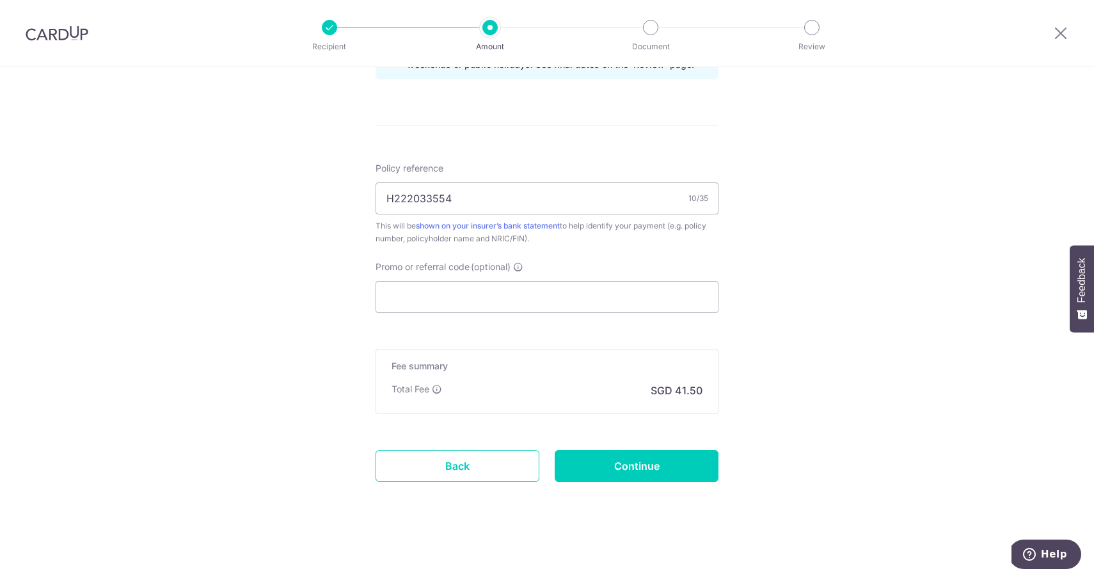
scroll to position [699, 0]
click at [425, 298] on input "Promo or referral code (optional)" at bounding box center [547, 297] width 343 height 32
paste input "25AMEX18"
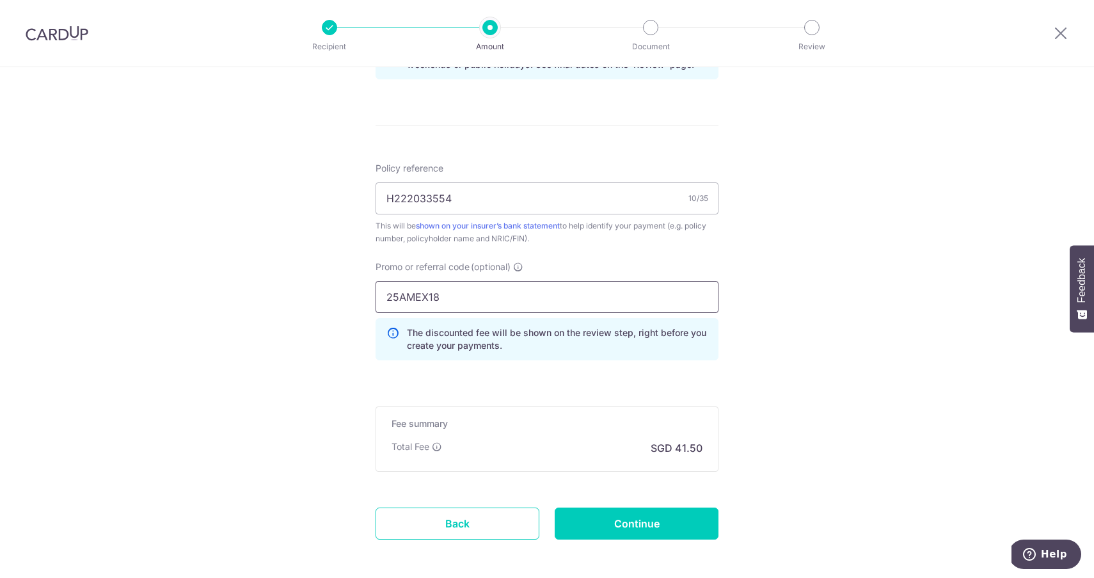
type input "25AMEX18"
click at [314, 298] on div "Tell us more about your payment Enter payment amount SGD 1,596.14 1596.14 Selec…" at bounding box center [547, 2] width 1094 height 1268
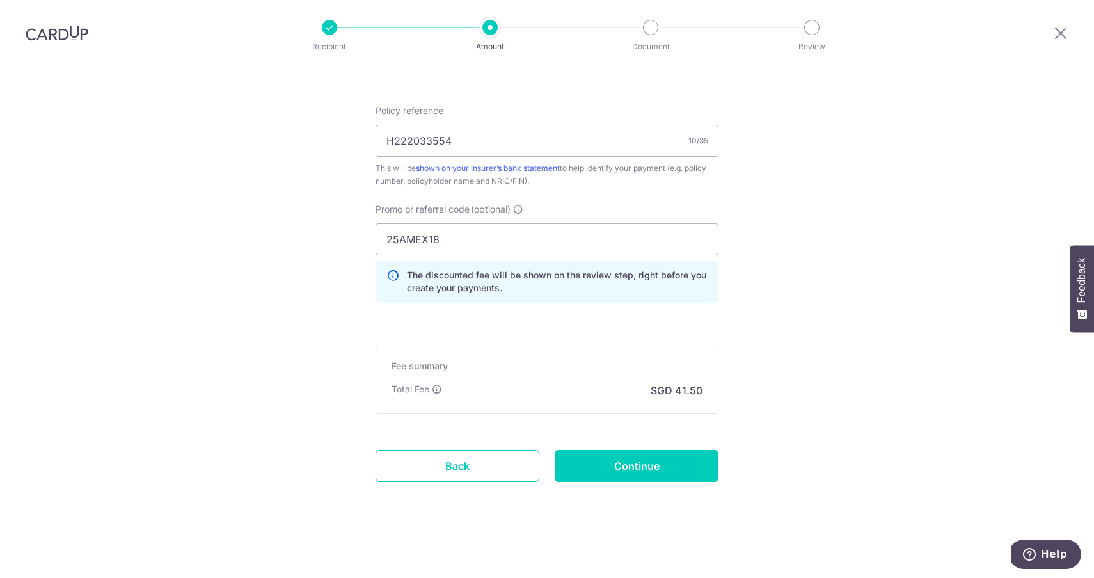
scroll to position [757, 0]
click at [648, 464] on input "Continue" at bounding box center [637, 466] width 164 height 32
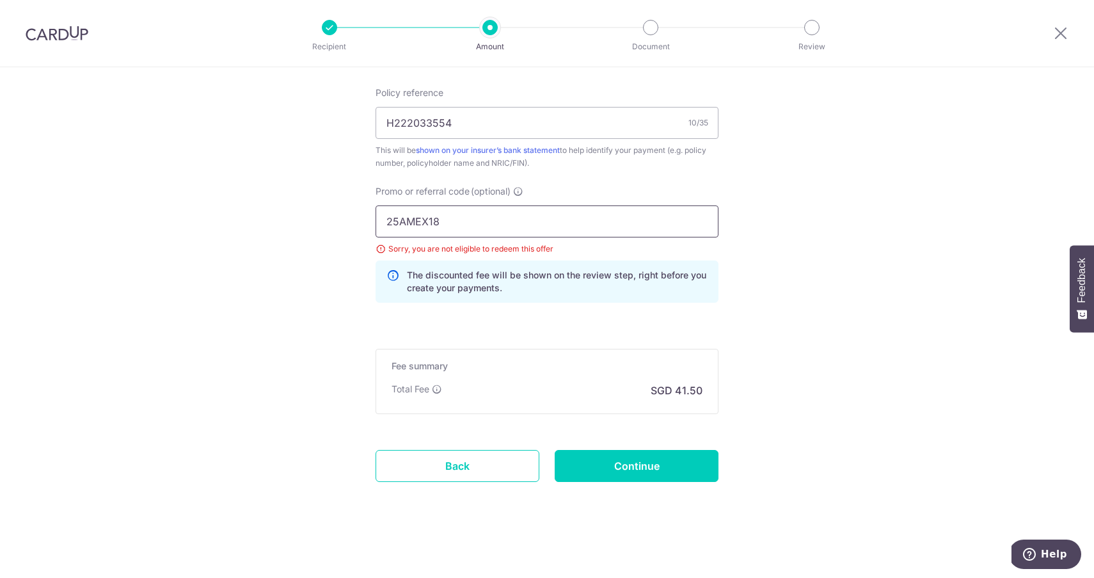
click at [468, 225] on input "25AMEX18" at bounding box center [547, 221] width 343 height 32
paste input "21"
type input "25AMEX21"
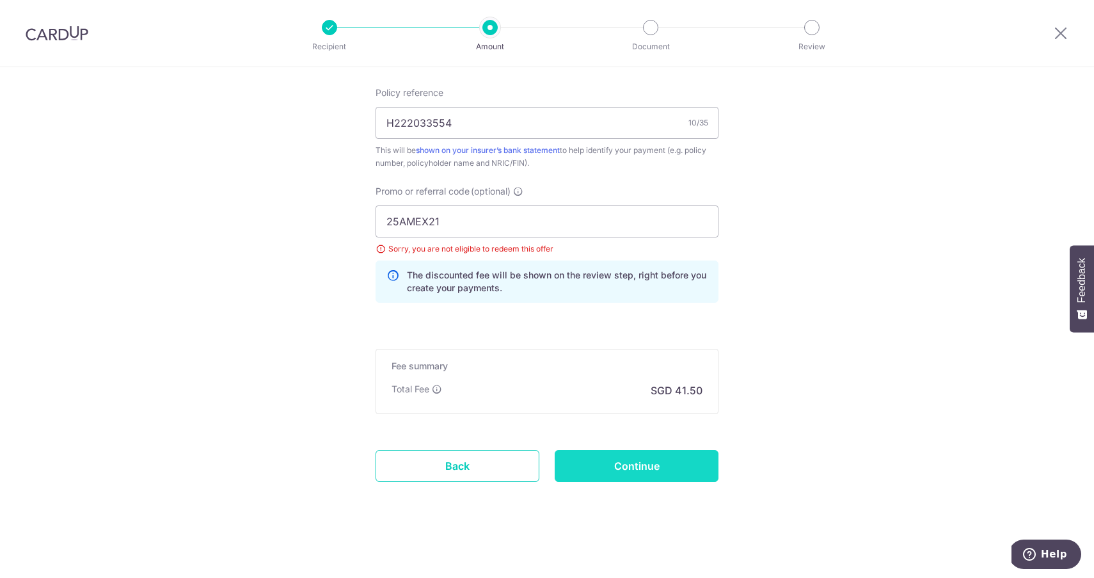
click at [667, 473] on input "Continue" at bounding box center [637, 466] width 164 height 32
click at [452, 225] on input "25AMEX21" at bounding box center [547, 221] width 343 height 32
drag, startPoint x: 452, startPoint y: 223, endPoint x: 349, endPoint y: 223, distance: 102.4
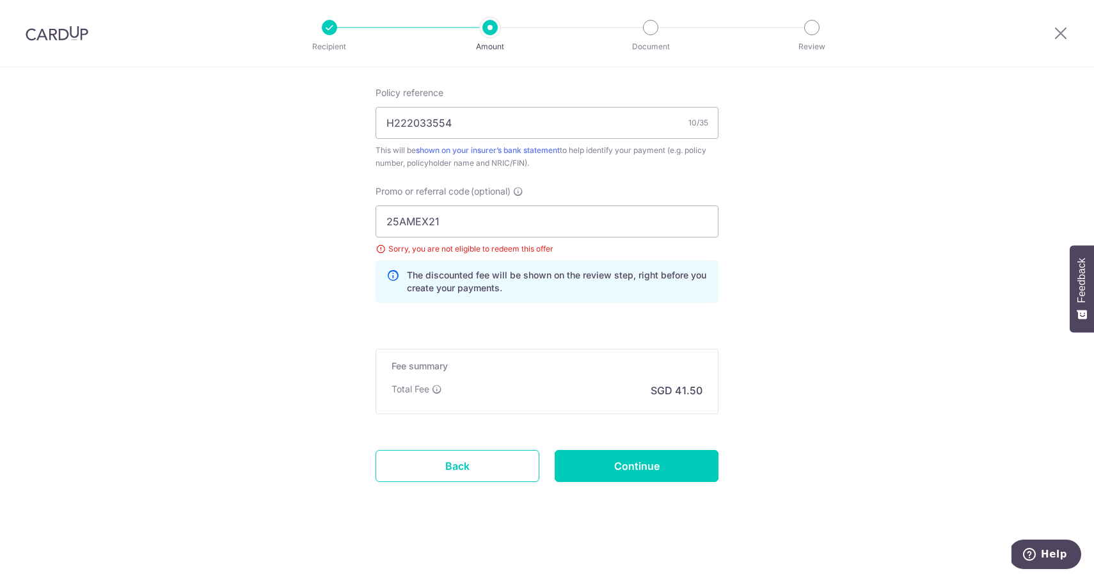
click at [646, 467] on input "Continue" at bounding box center [637, 466] width 164 height 32
click at [454, 221] on input "25AMEX21" at bounding box center [547, 221] width 343 height 32
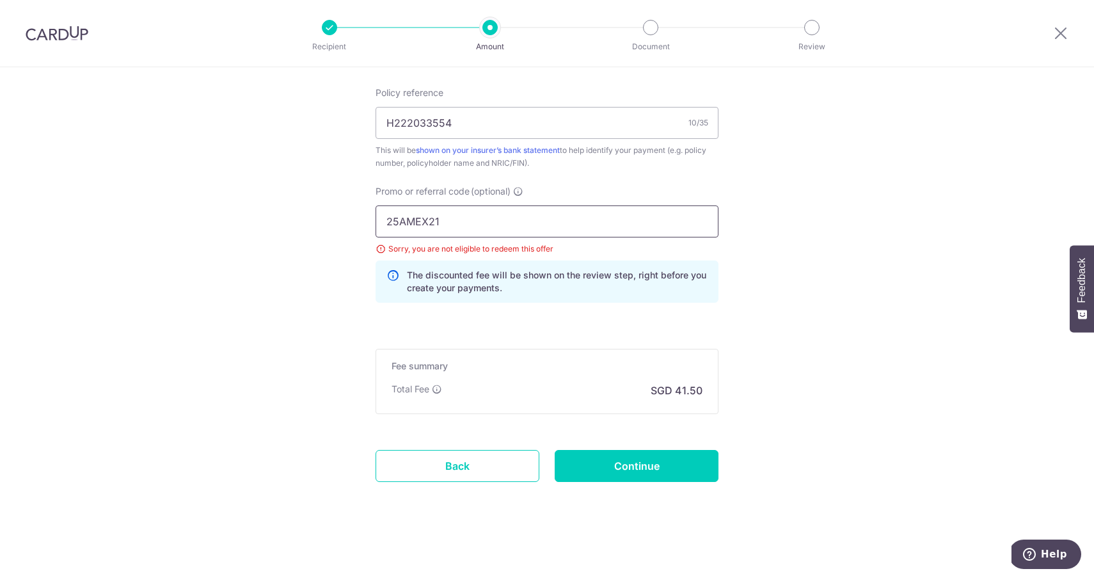
paste input "OFF225"
type input "OFF225"
click at [632, 466] on input "Continue" at bounding box center [637, 466] width 164 height 32
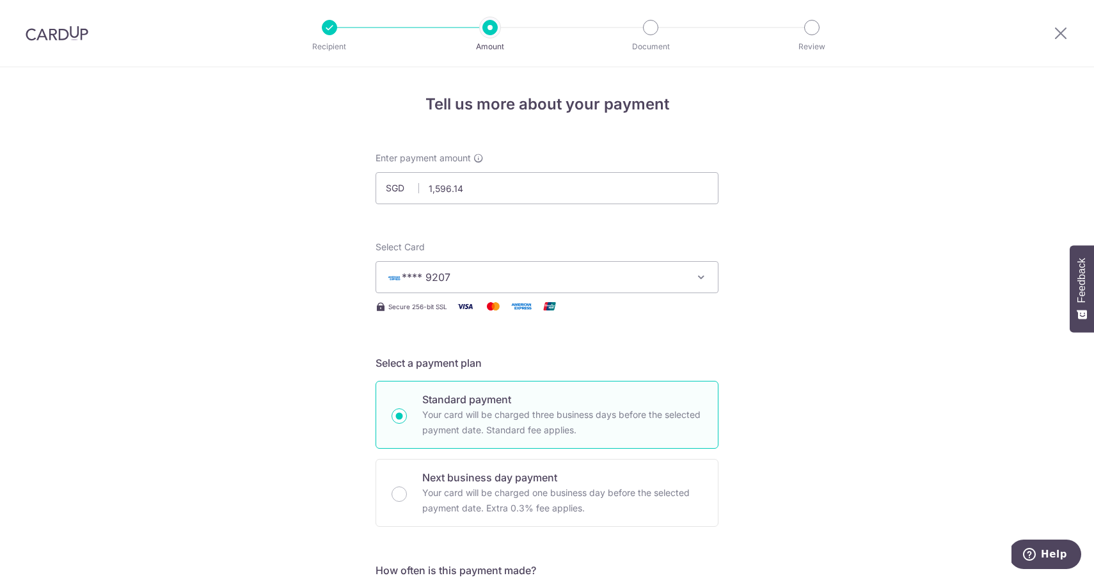
click at [476, 274] on span "**** 9207" at bounding box center [535, 276] width 298 height 15
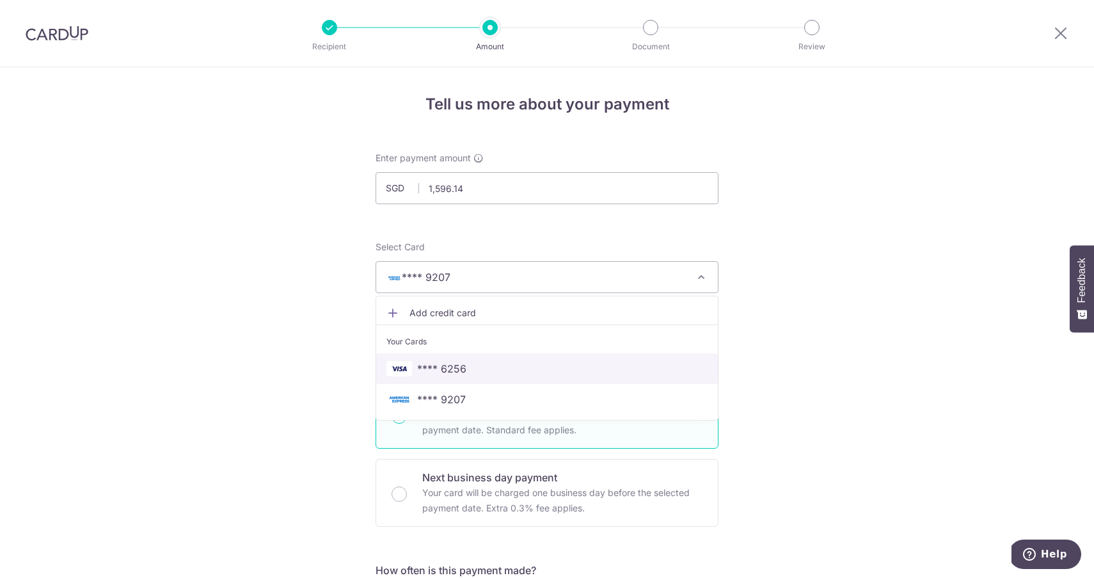
click at [454, 371] on span "**** 6256" at bounding box center [441, 368] width 49 height 15
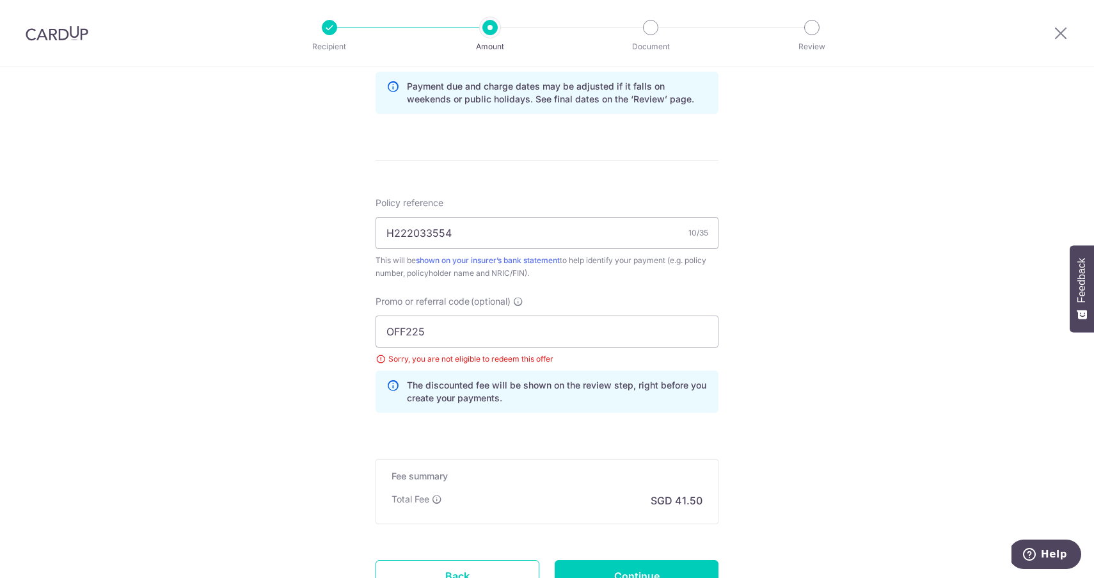
scroll to position [716, 0]
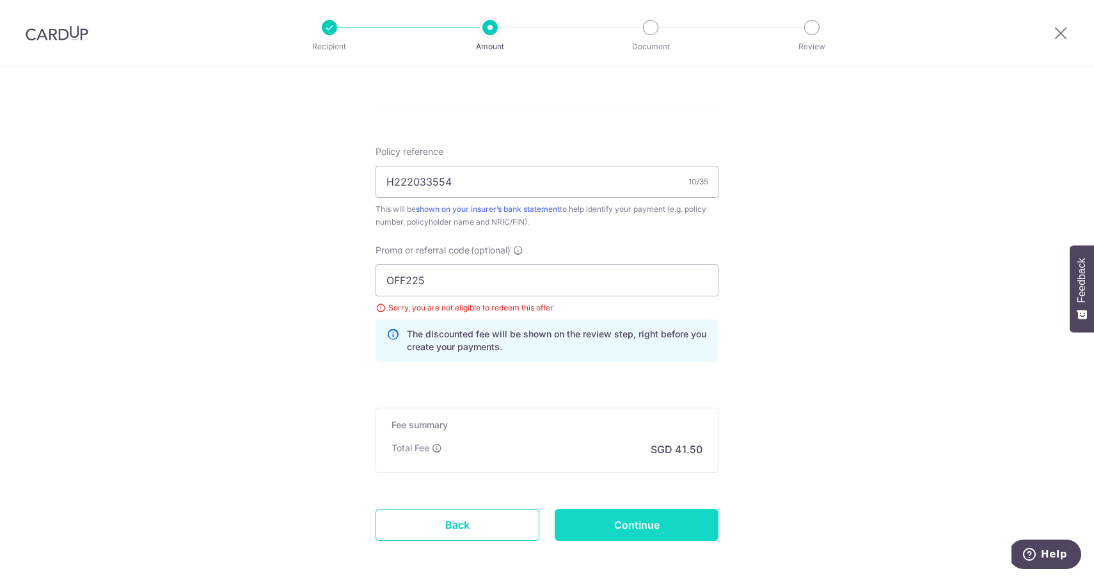
click at [635, 537] on input "Continue" at bounding box center [637, 525] width 164 height 32
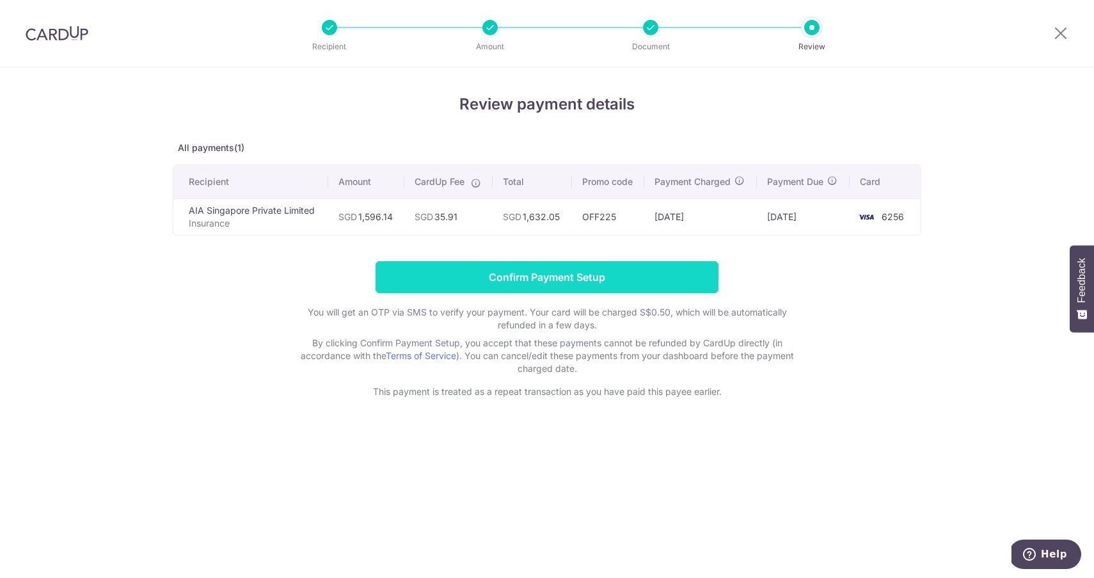
click at [617, 276] on input "Confirm Payment Setup" at bounding box center [547, 277] width 343 height 32
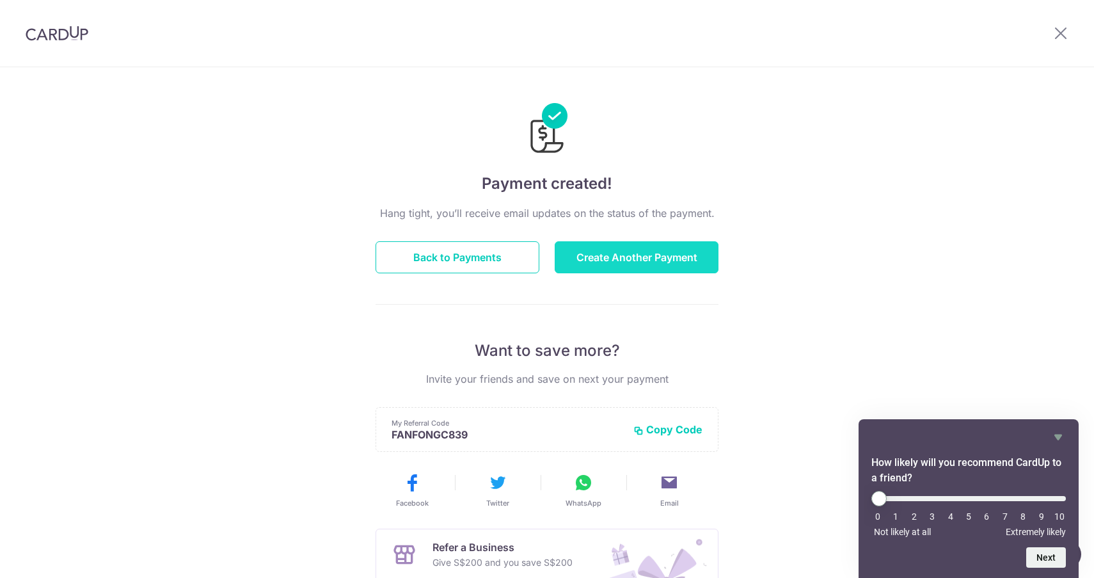
click at [613, 258] on button "Create Another Payment" at bounding box center [637, 257] width 164 height 32
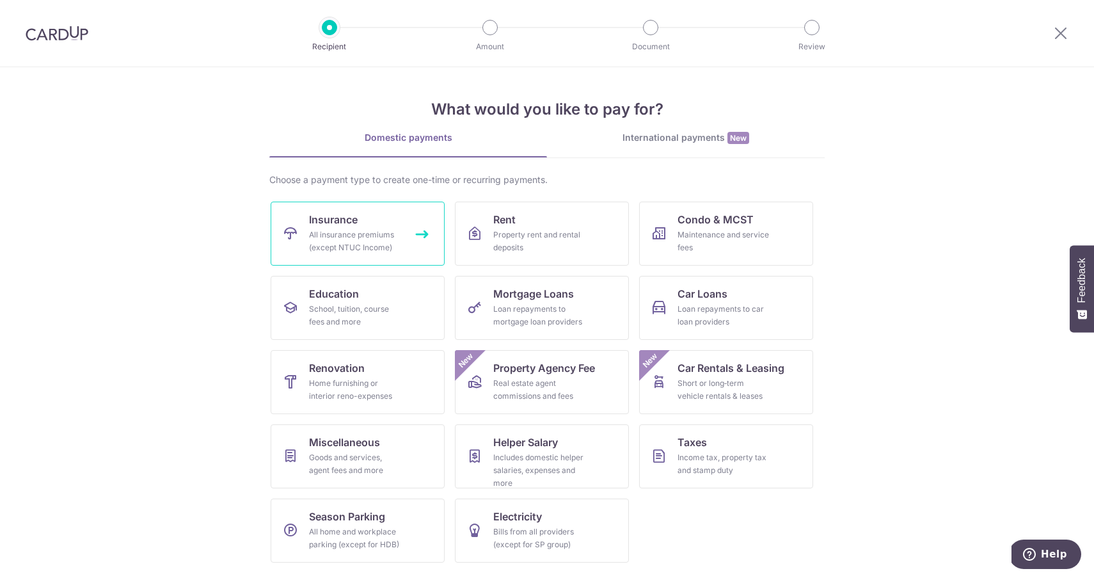
click at [394, 243] on div "All insurance premiums (except NTUC Income)" at bounding box center [355, 241] width 92 height 26
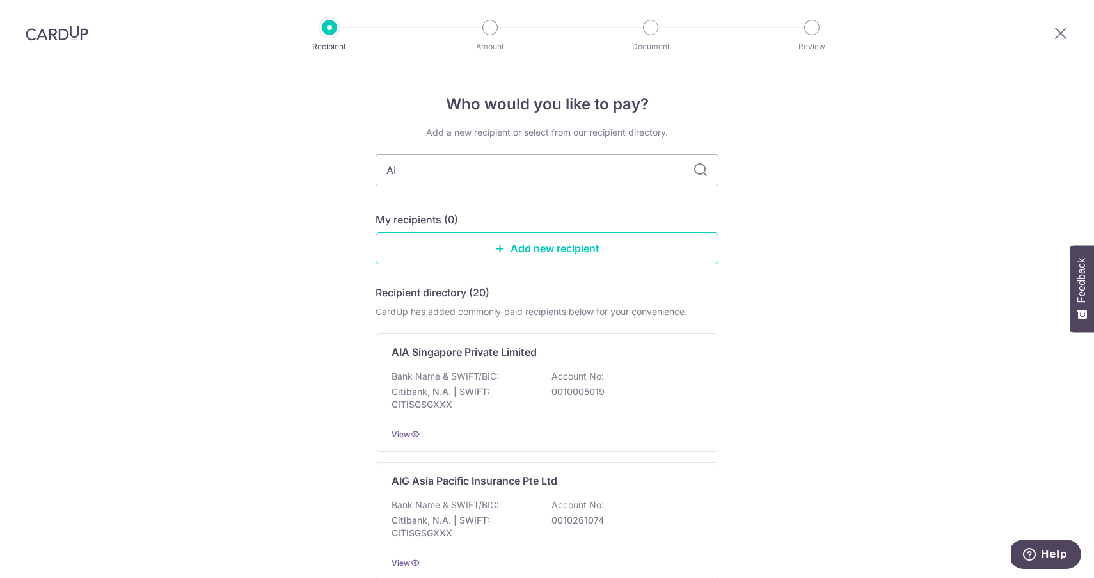
type input "AIA"
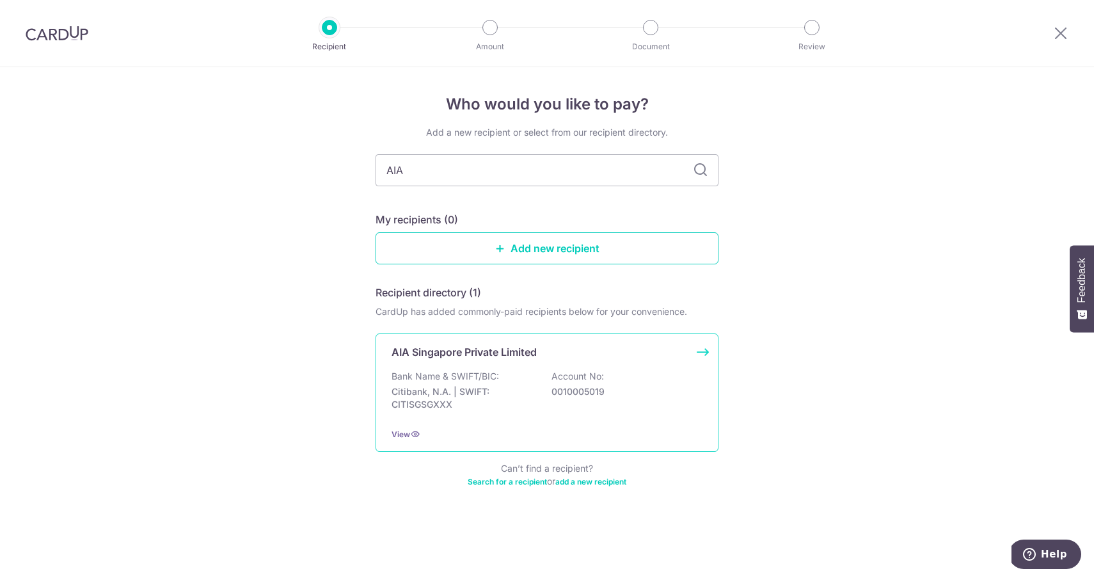
click at [507, 354] on p "AIA Singapore Private Limited" at bounding box center [464, 351] width 145 height 15
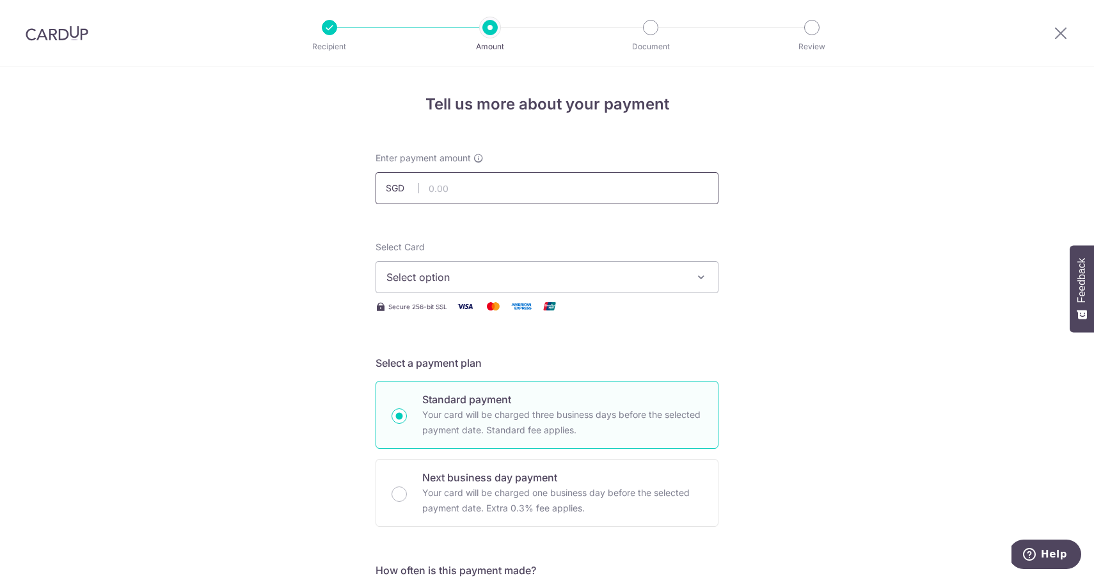
click at [459, 194] on input "text" at bounding box center [547, 188] width 343 height 32
type input "616.00"
click at [461, 271] on span "Select option" at bounding box center [535, 276] width 298 height 15
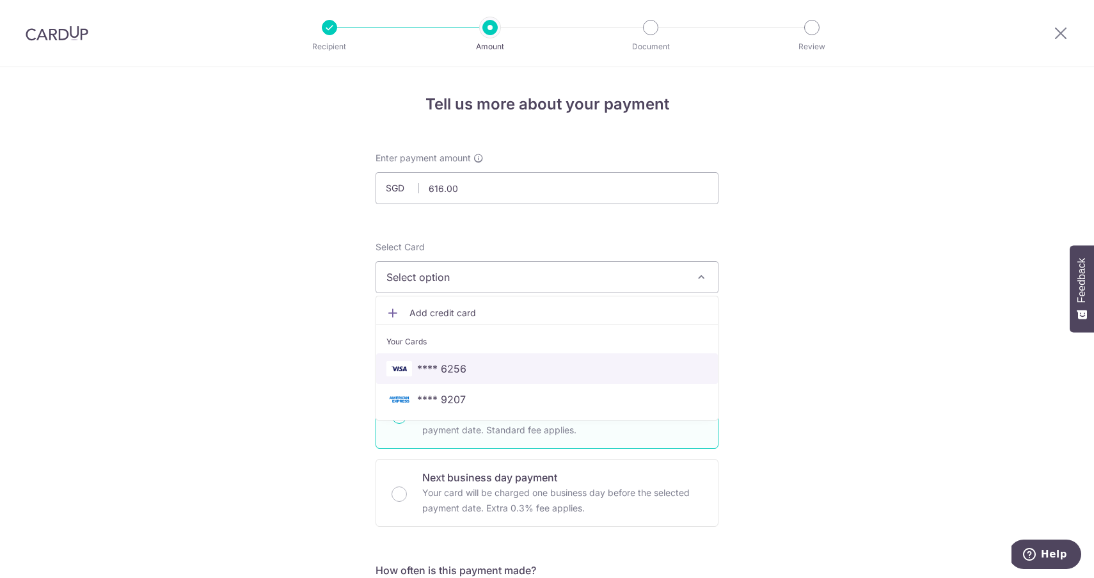
click at [450, 374] on span "**** 6256" at bounding box center [441, 368] width 49 height 15
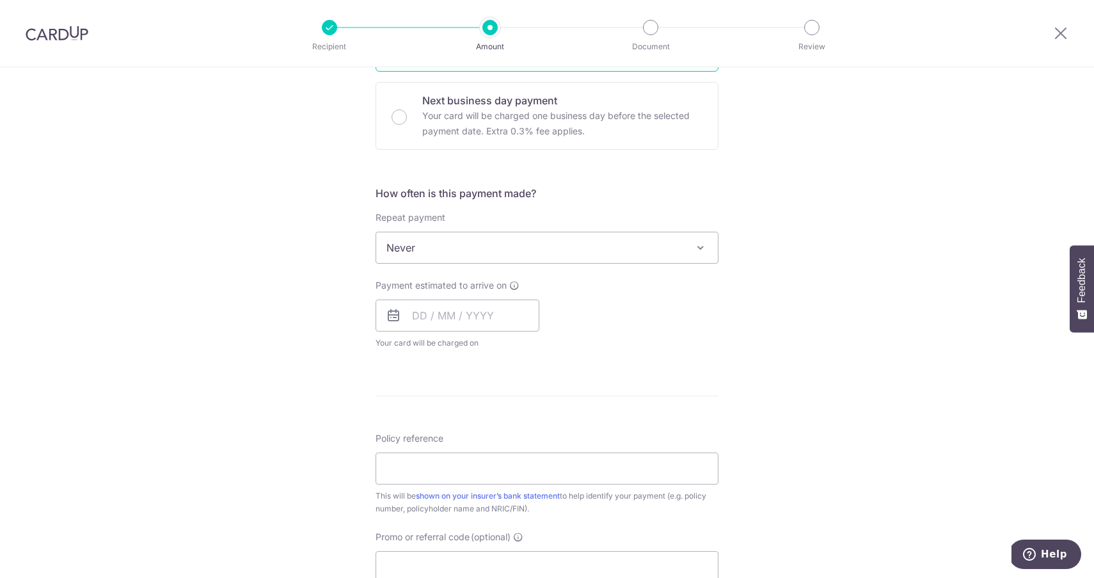
scroll to position [404, 0]
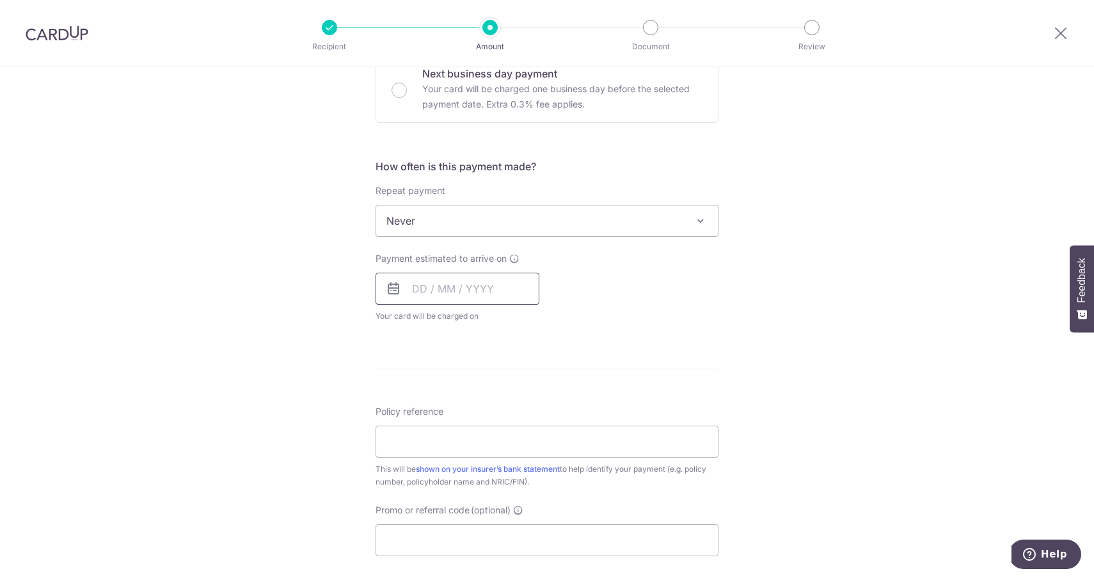
click at [427, 282] on input "text" at bounding box center [458, 289] width 164 height 32
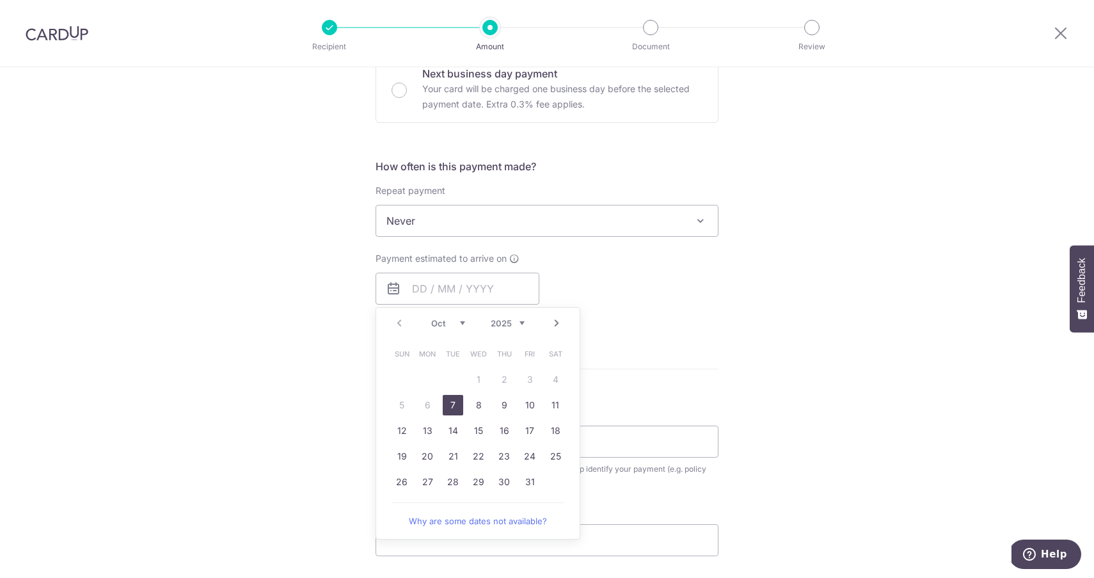
click at [554, 323] on link "Next" at bounding box center [556, 322] width 15 height 15
click at [425, 428] on link "10" at bounding box center [427, 430] width 20 height 20
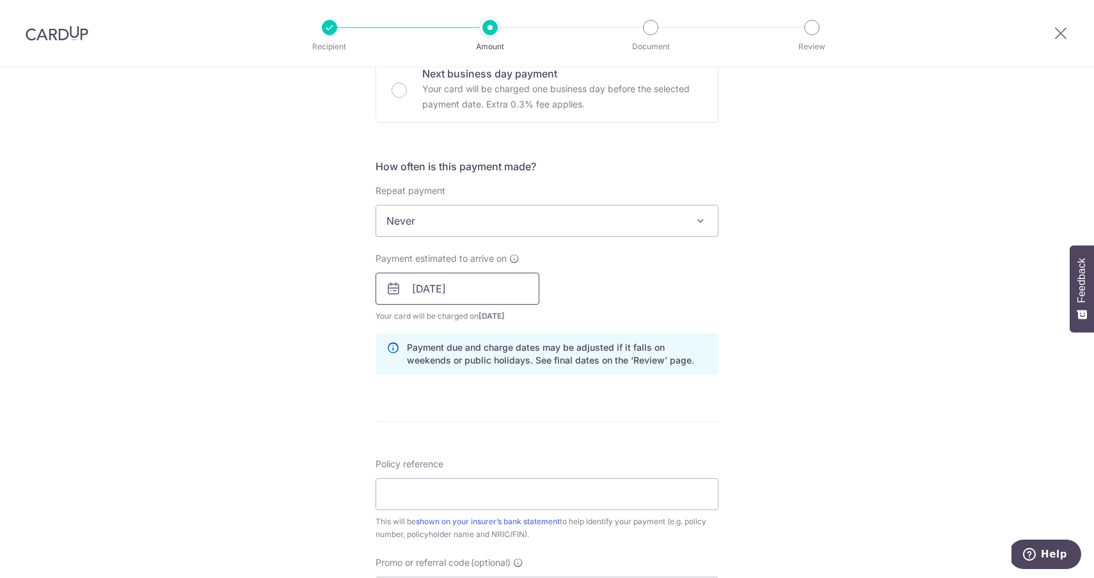
click at [504, 287] on input "10/11/2025" at bounding box center [458, 289] width 164 height 32
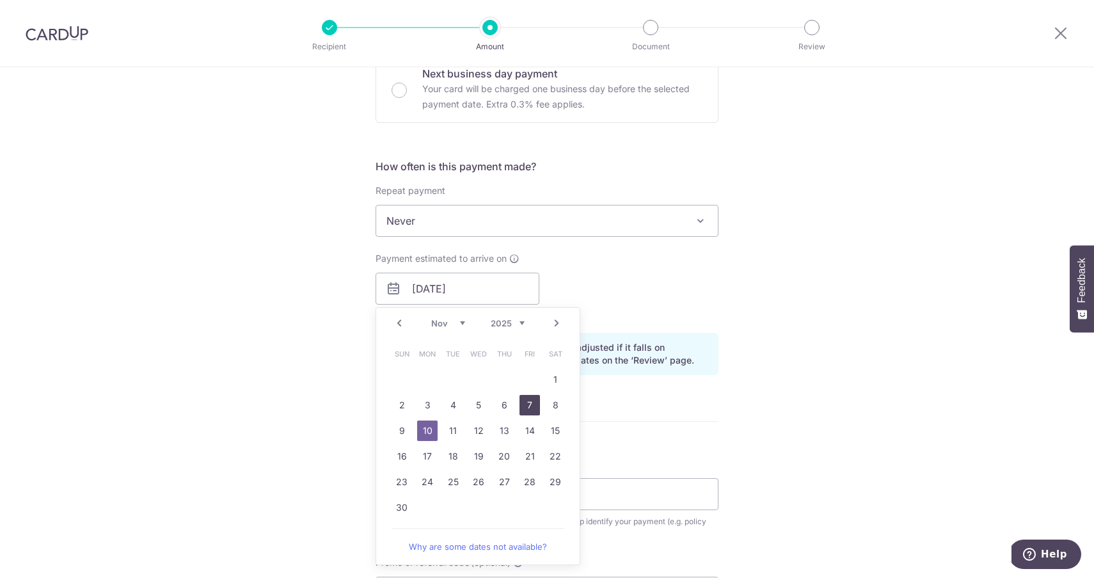
click at [530, 405] on link "7" at bounding box center [530, 405] width 20 height 20
type input "[DATE]"
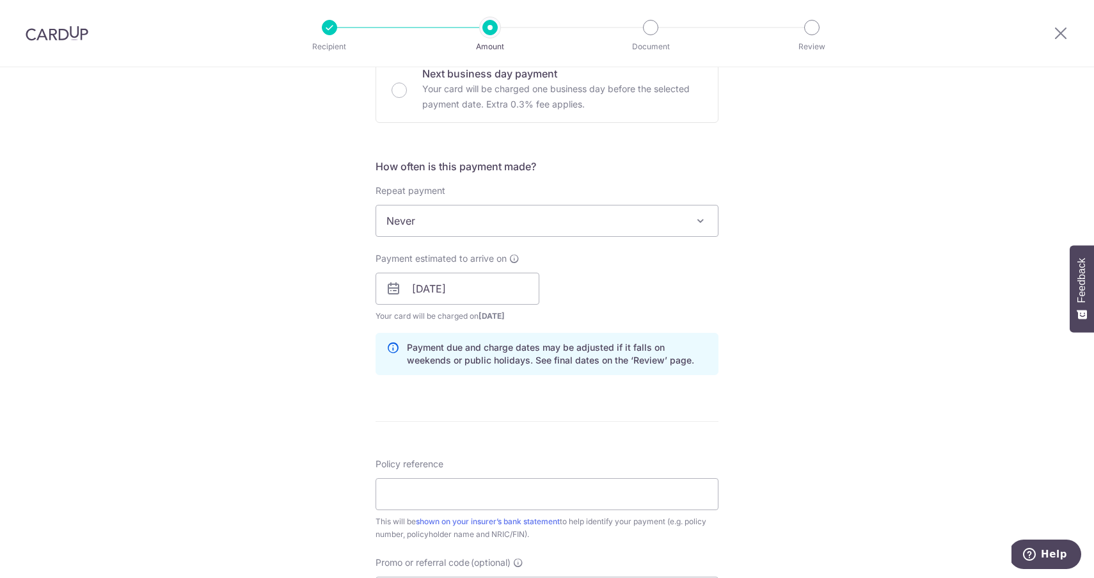
click at [527, 428] on form "Enter payment amount SGD 616.00 616.00 Select Card **** 6256 Add credit card Yo…" at bounding box center [547, 280] width 343 height 1065
click at [455, 498] on input "Policy reference" at bounding box center [547, 494] width 343 height 32
paste input "H222033554"
type input "H222033554"
click at [502, 427] on form "Enter payment amount SGD 616.00 616.00 Select Card **** 6256 Add credit card Yo…" at bounding box center [547, 280] width 343 height 1065
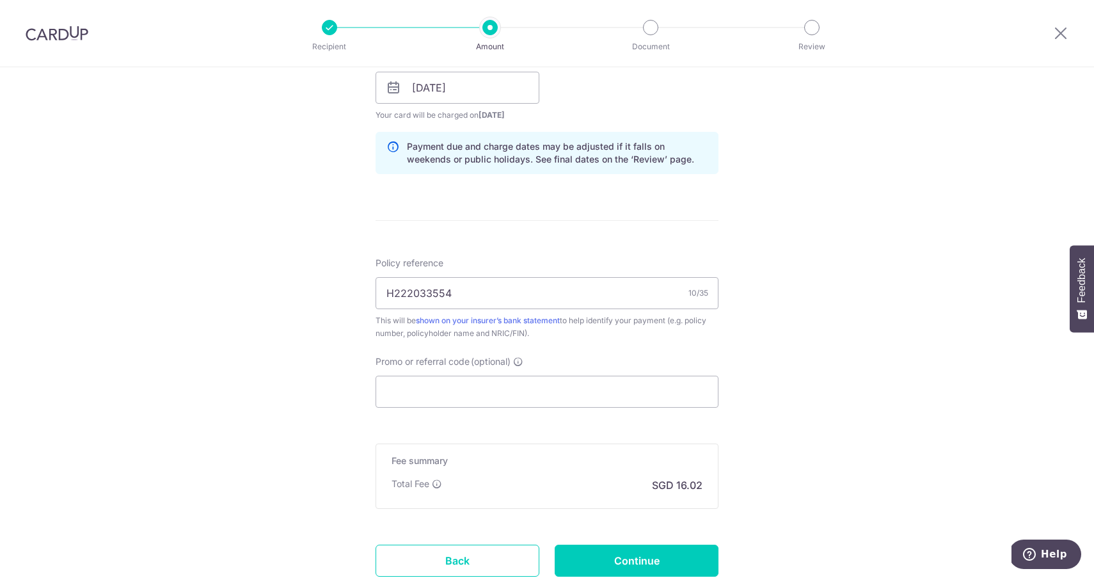
scroll to position [671, 0]
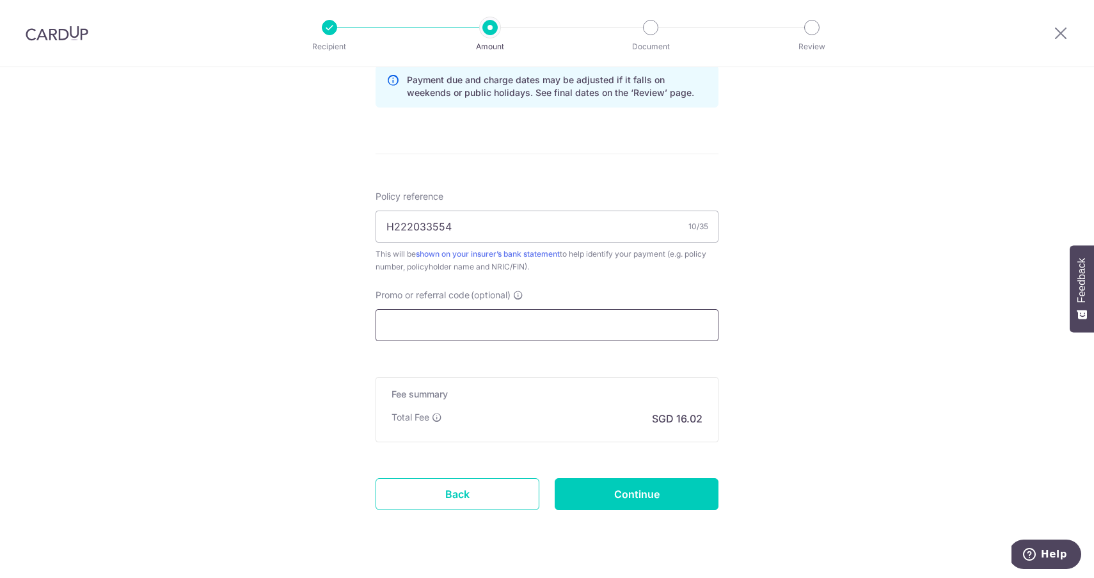
click at [471, 330] on input "Promo or referral code (optional)" at bounding box center [547, 325] width 343 height 32
paste input "OFF225"
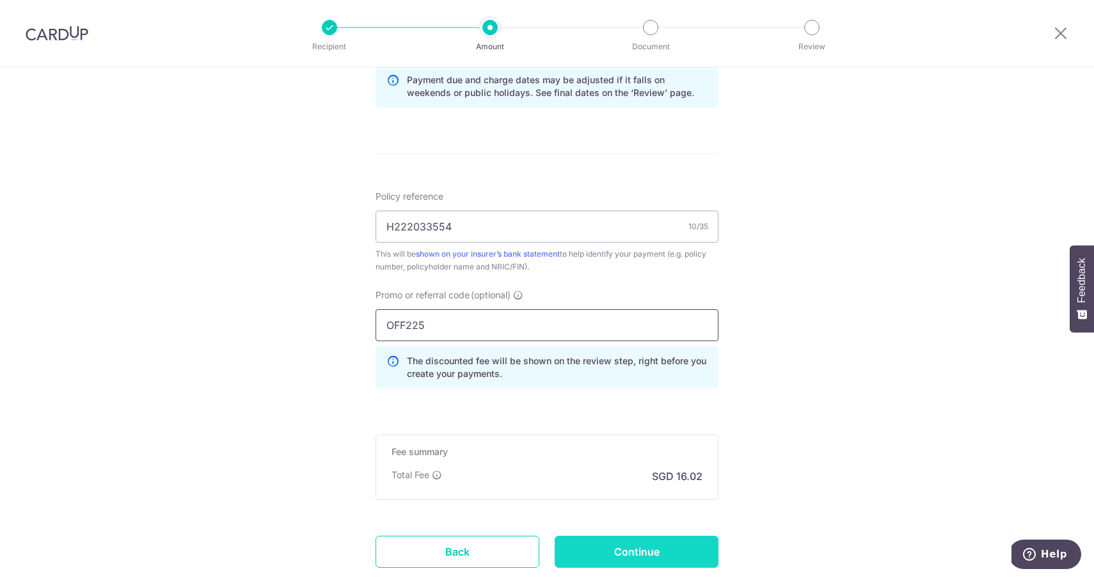
type input "OFF225"
click at [645, 546] on input "Continue" at bounding box center [637, 552] width 164 height 32
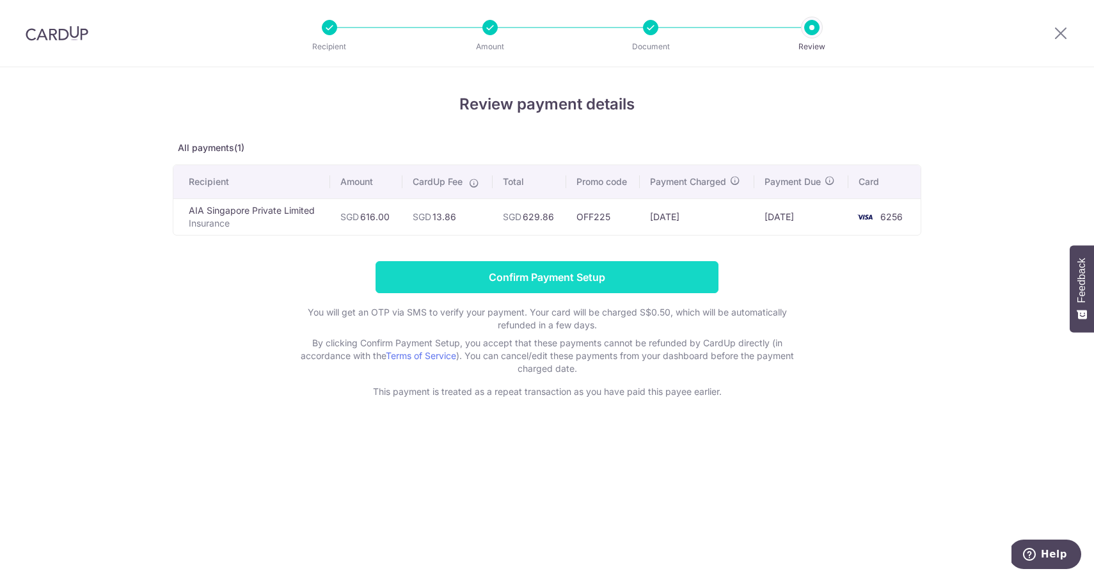
click at [585, 276] on input "Confirm Payment Setup" at bounding box center [547, 277] width 343 height 32
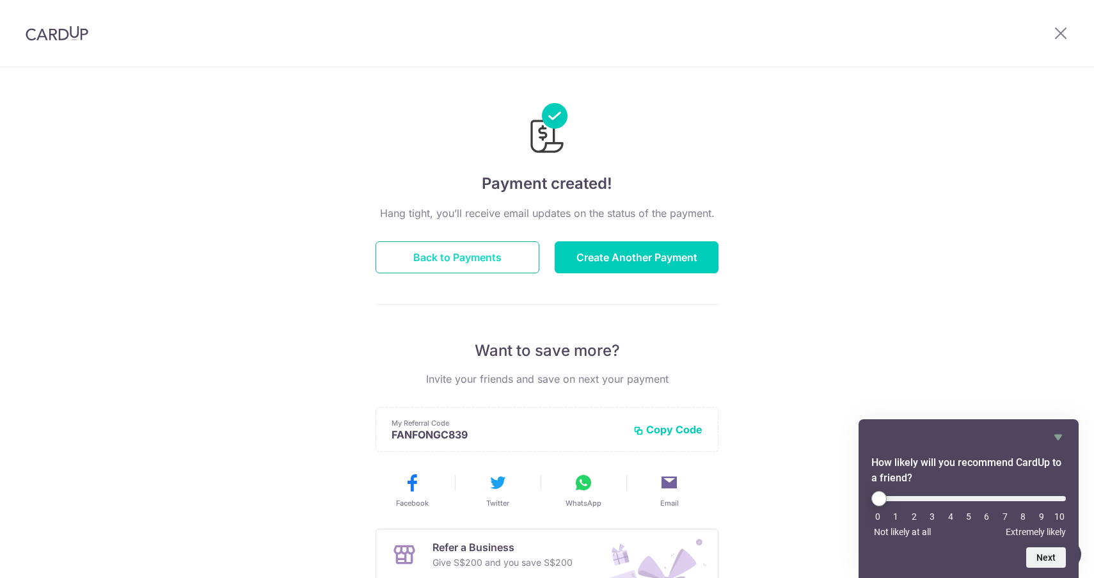
click at [493, 258] on button "Back to Payments" at bounding box center [458, 257] width 164 height 32
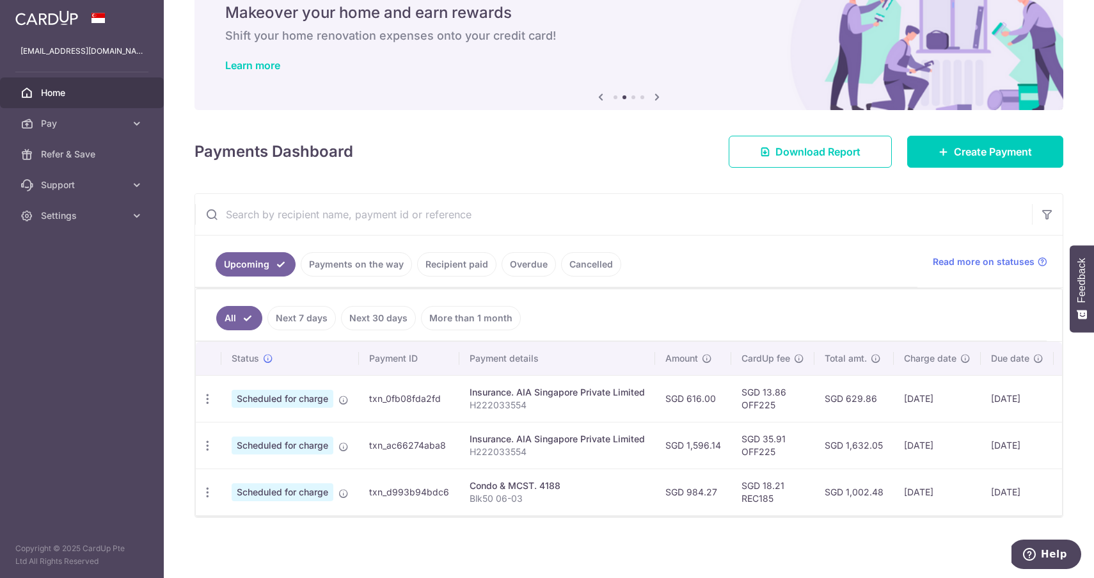
scroll to position [58, 0]
click at [701, 446] on td "SGD 1,596.14" at bounding box center [693, 445] width 76 height 47
copy td "1,596.14"
drag, startPoint x: 761, startPoint y: 434, endPoint x: 787, endPoint y: 434, distance: 25.6
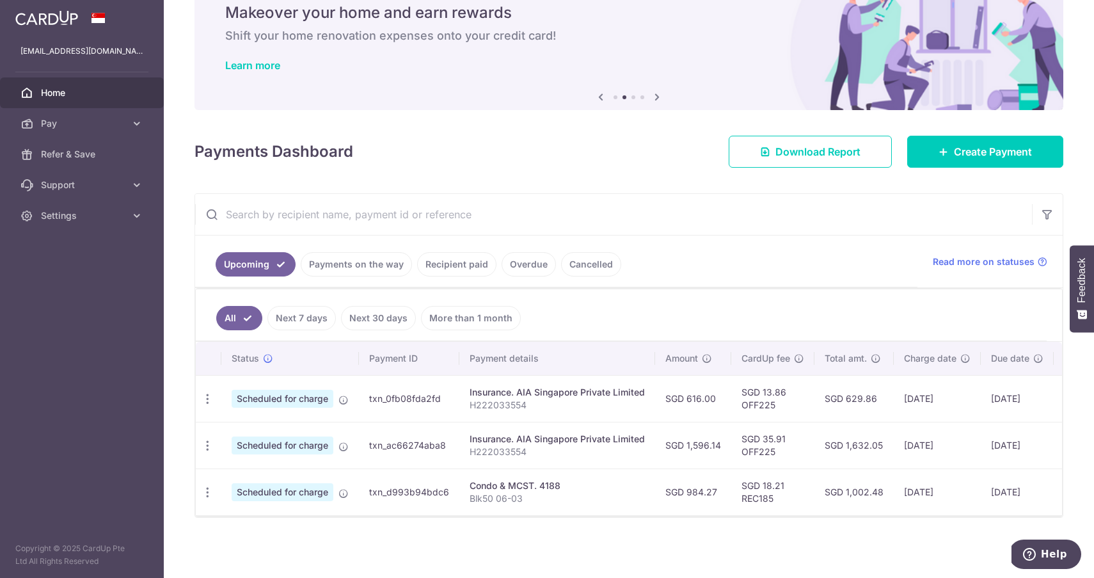
click at [787, 434] on td "SGD 35.91 OFF225" at bounding box center [772, 445] width 83 height 47
copy td "35.91"
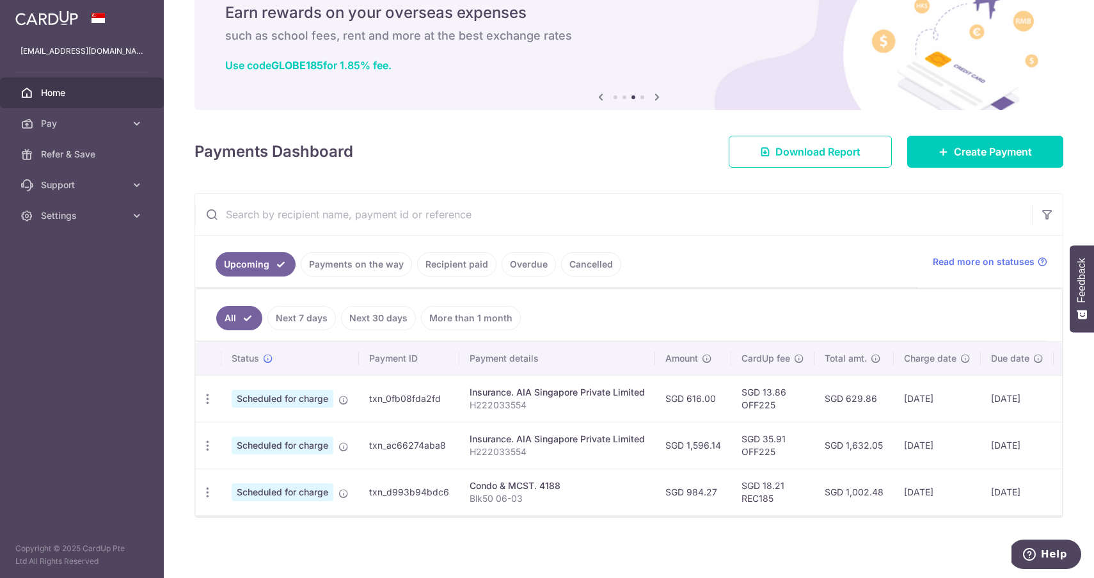
drag, startPoint x: 686, startPoint y: 441, endPoint x: 726, endPoint y: 441, distance: 40.3
click at [726, 441] on td "SGD 1,596.14" at bounding box center [693, 445] width 76 height 47
copy td "1,596.14"
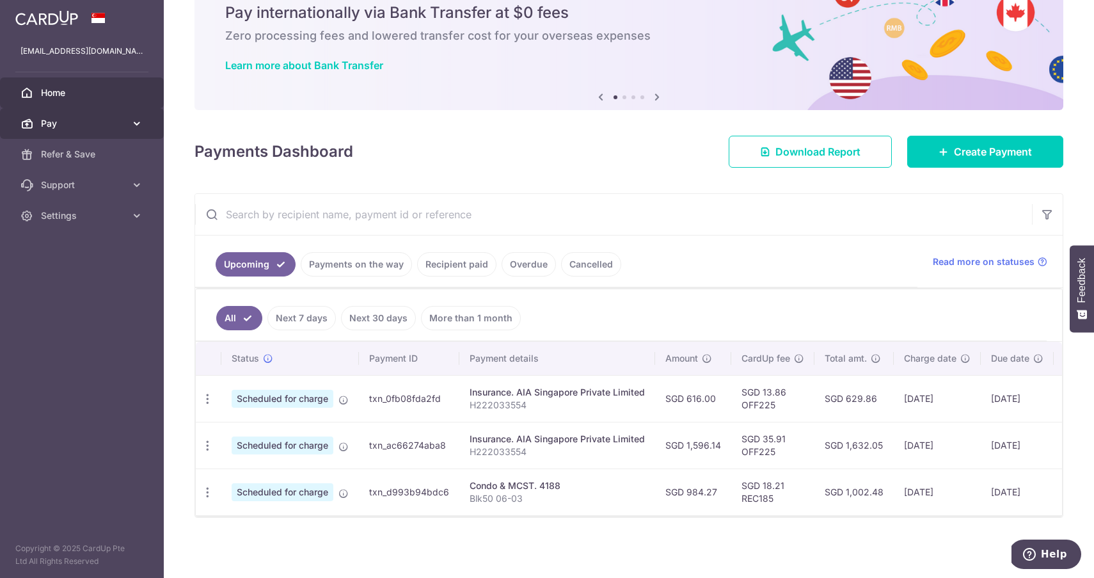
click at [99, 117] on span "Pay" at bounding box center [83, 123] width 84 height 13
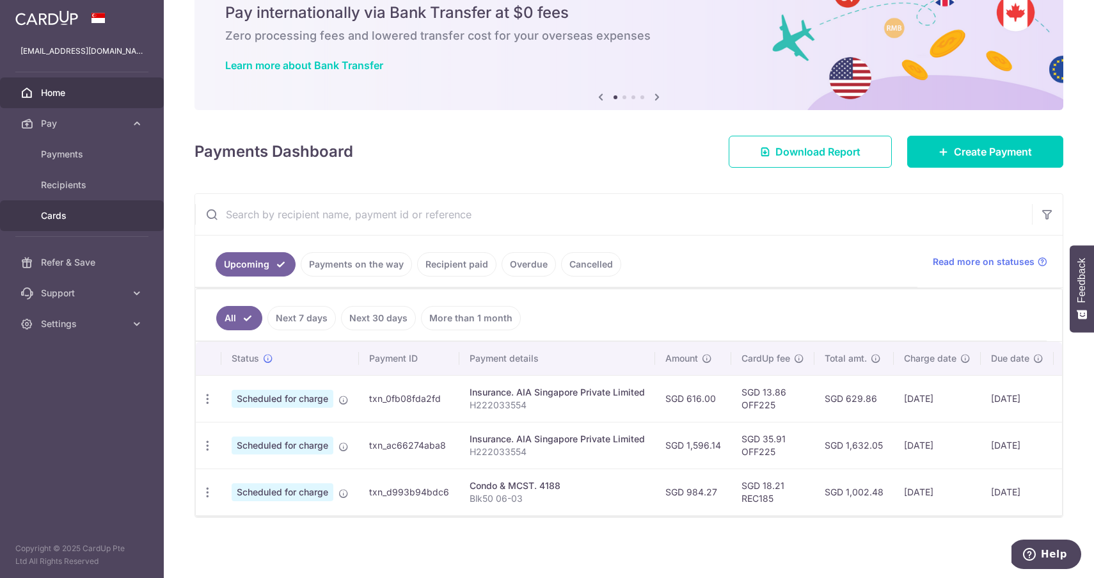
click at [88, 218] on span "Cards" at bounding box center [83, 215] width 84 height 13
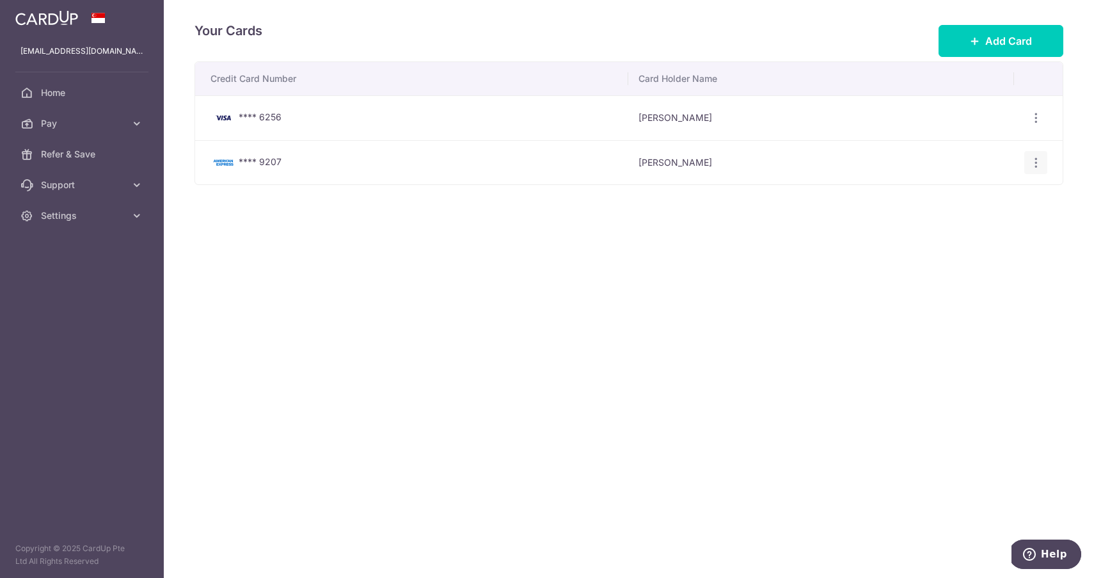
click at [1039, 164] on icon "button" at bounding box center [1036, 162] width 13 height 13
click at [962, 233] on span "Delete" at bounding box center [993, 228] width 87 height 15
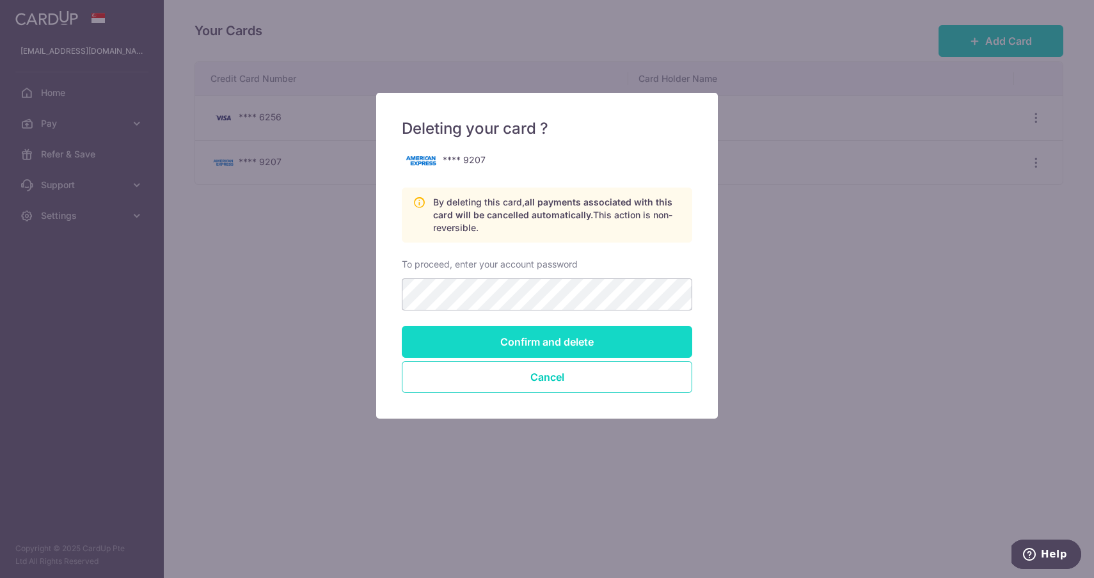
click at [530, 344] on input "Confirm and delete" at bounding box center [547, 342] width 290 height 32
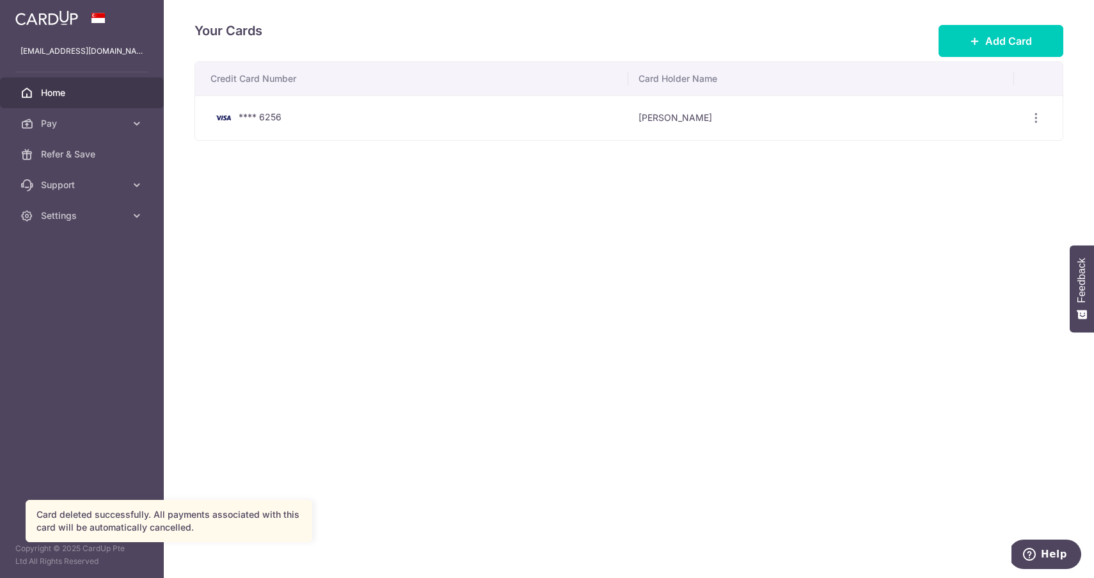
click at [63, 95] on span "Home" at bounding box center [83, 92] width 84 height 13
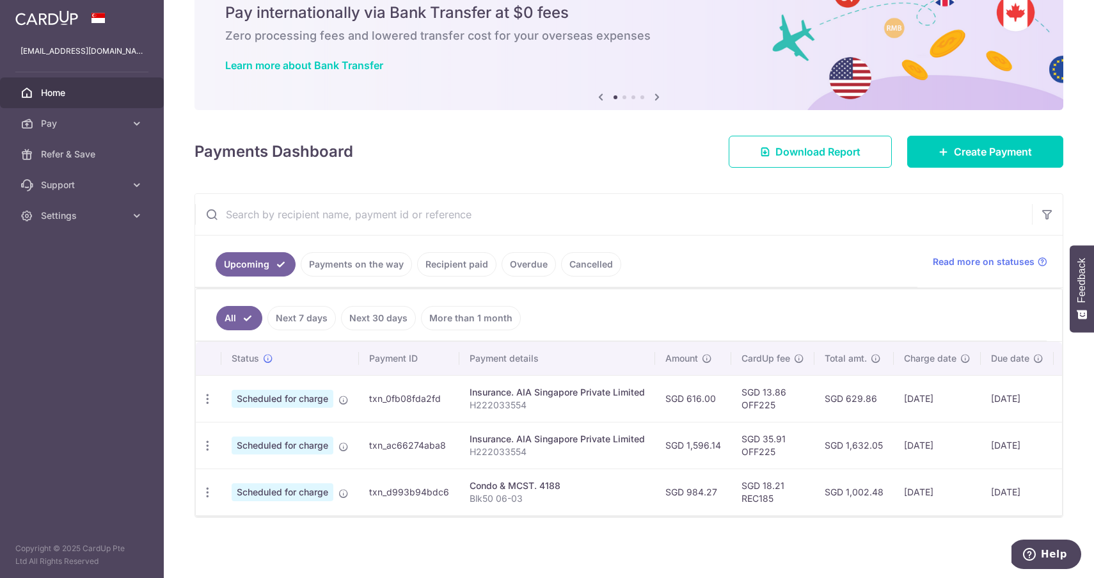
scroll to position [58, 0]
